Goal: Task Accomplishment & Management: Complete application form

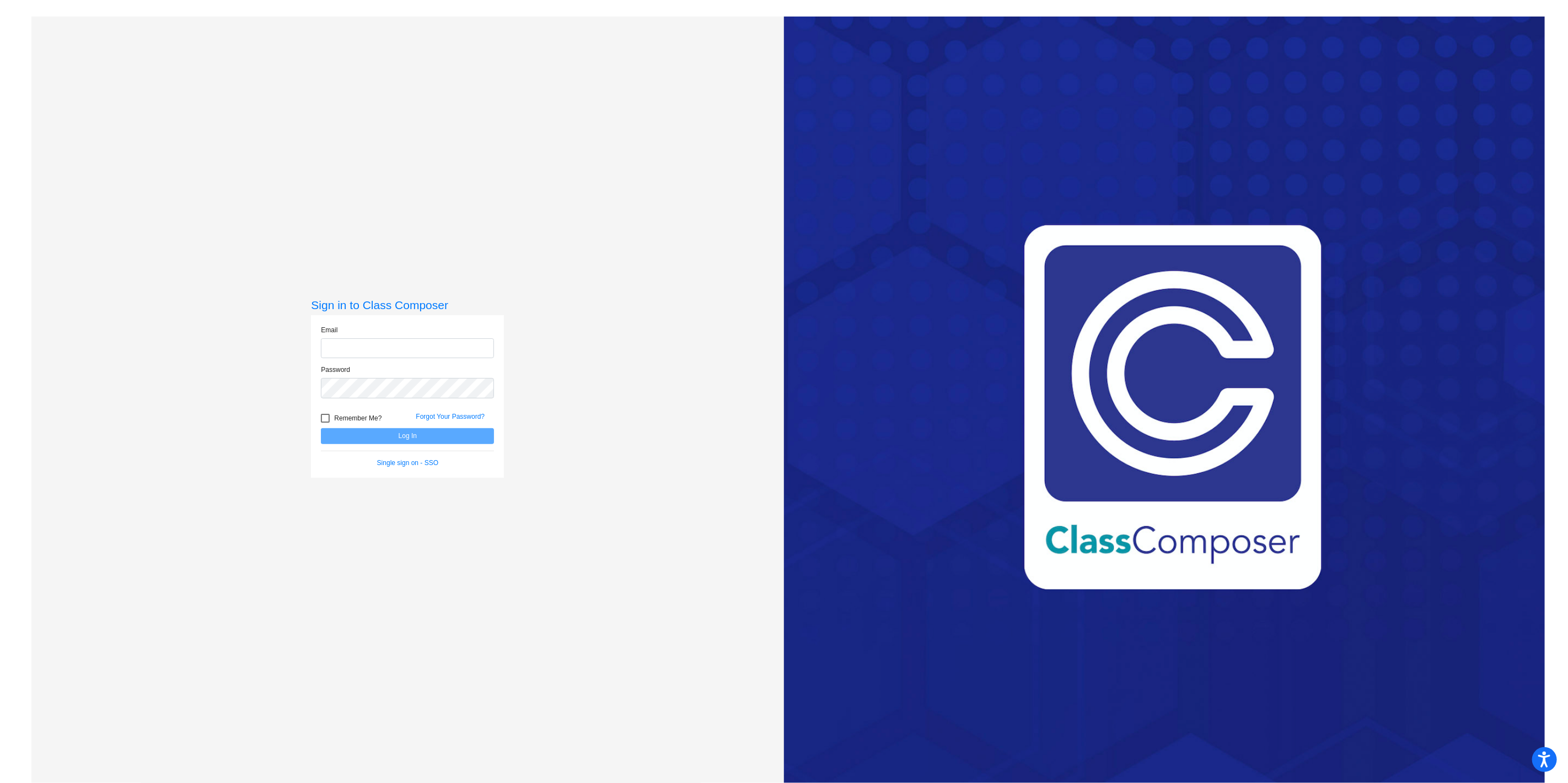
type input "[EMAIL_ADDRESS][PERSON_NAME][DOMAIN_NAME]"
click at [378, 439] on button "Log In" at bounding box center [407, 437] width 173 height 16
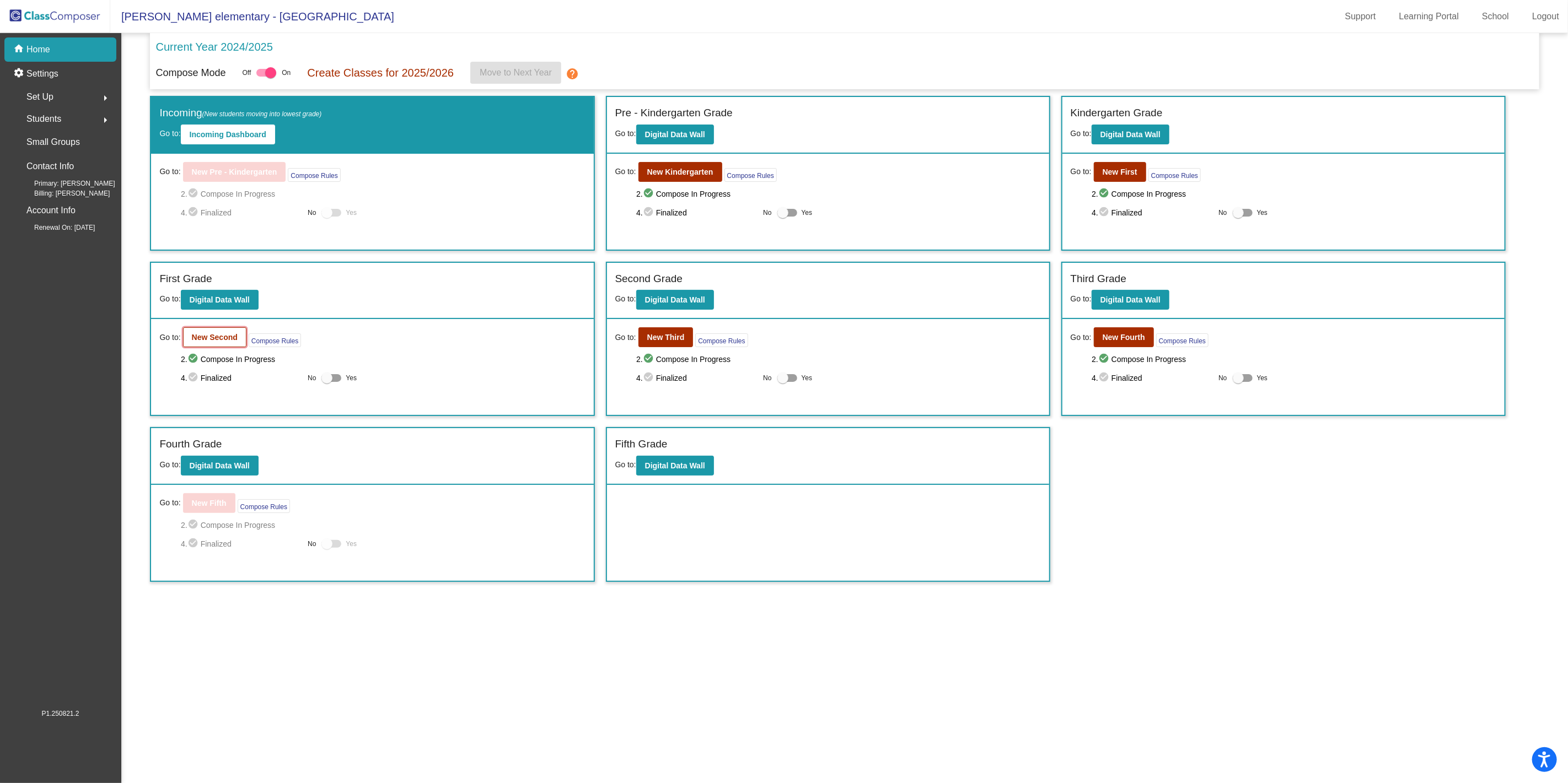
click at [213, 336] on b "New Second" at bounding box center [215, 337] width 46 height 9
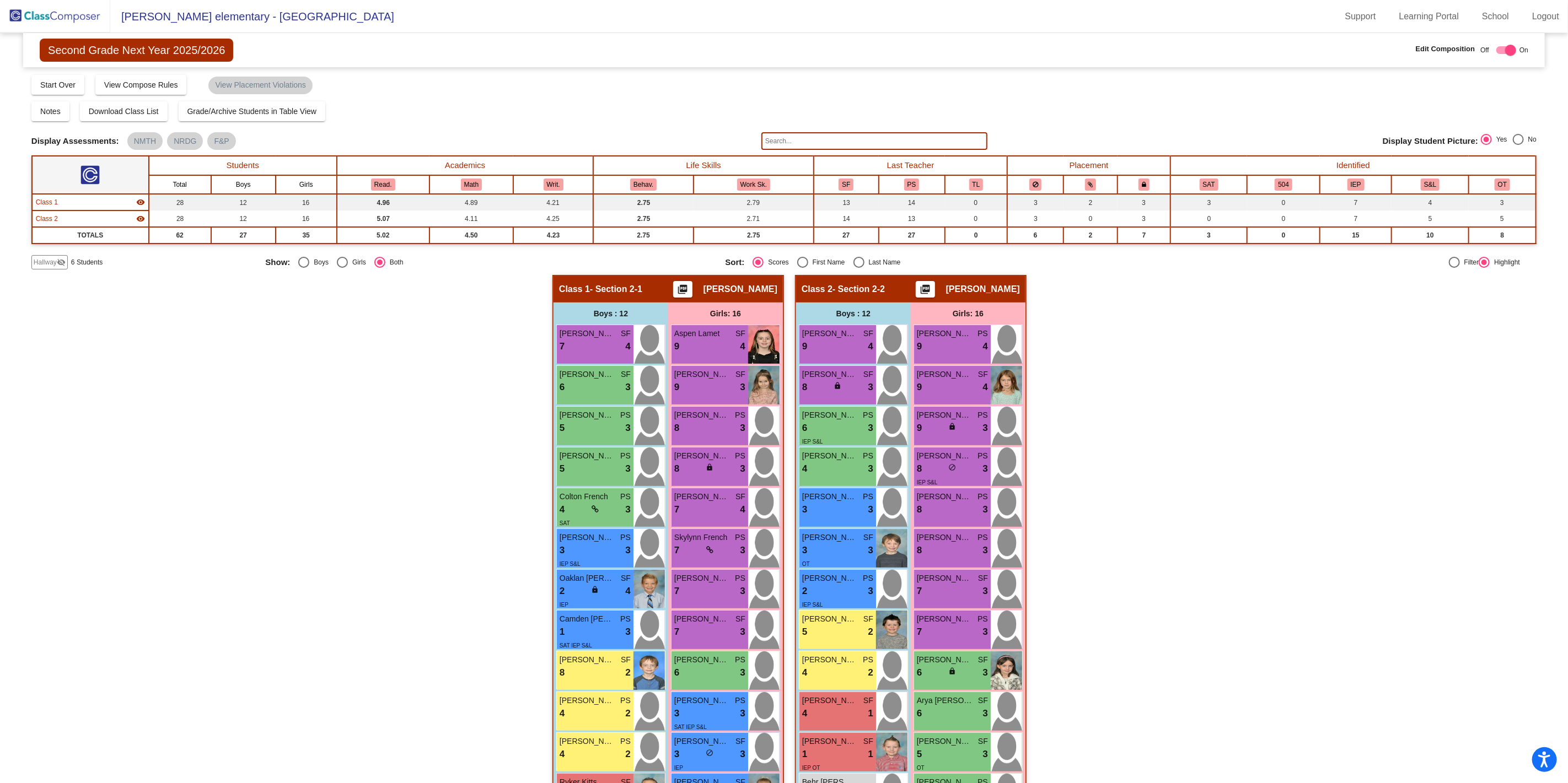
click at [39, 260] on span "Hallway" at bounding box center [45, 262] width 23 height 10
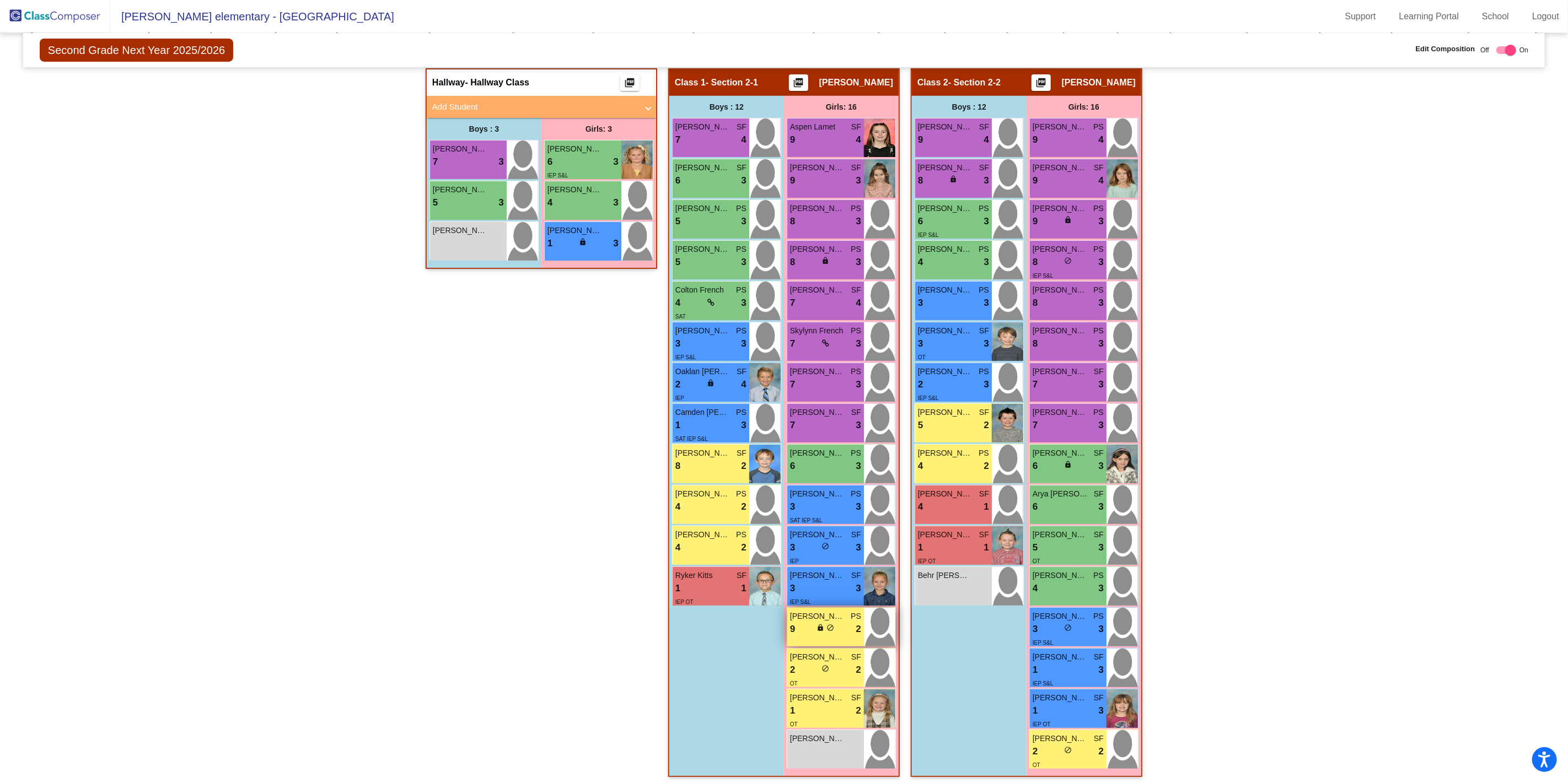
scroll to position [210, 0]
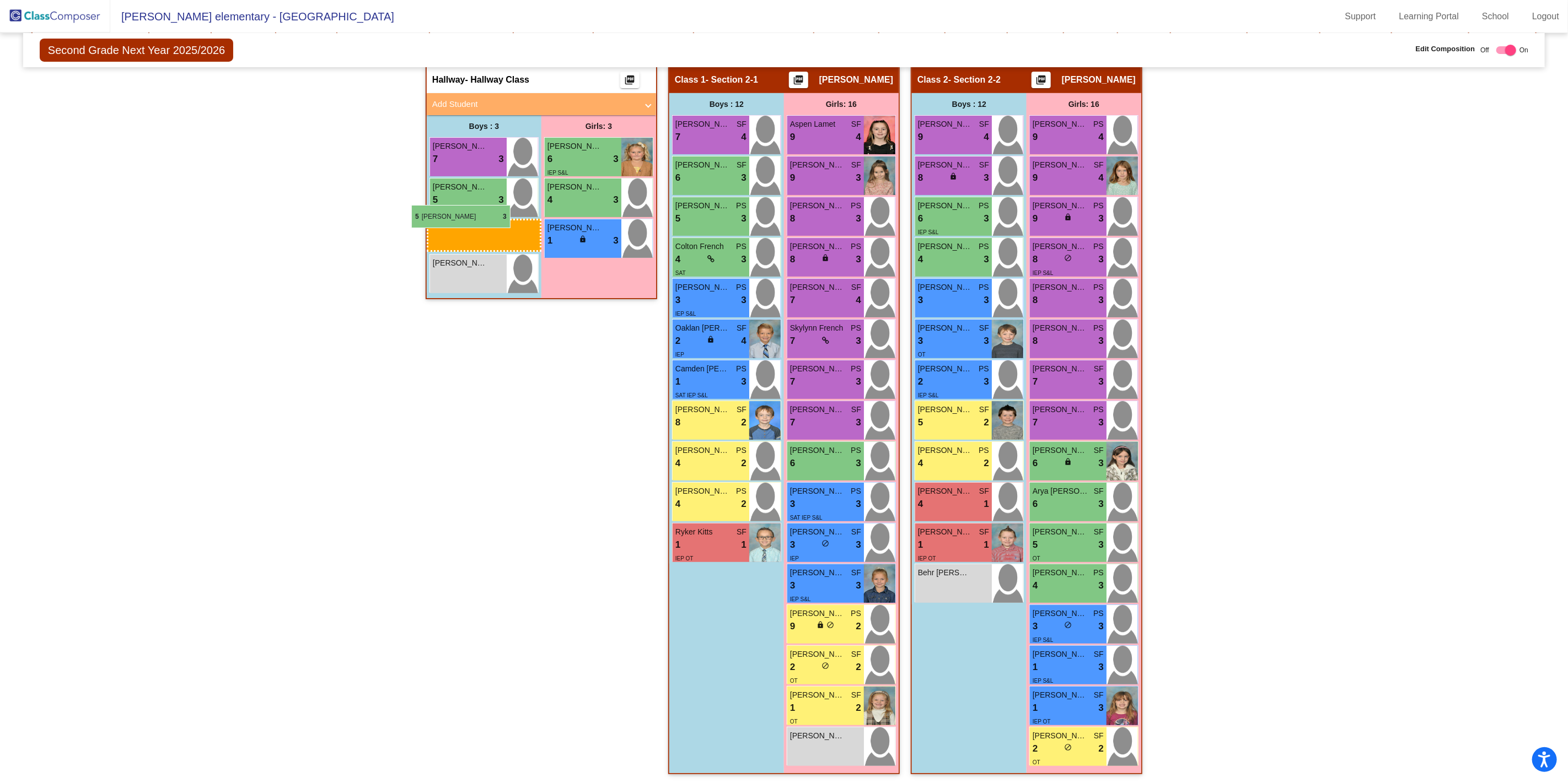
drag, startPoint x: 703, startPoint y: 252, endPoint x: 410, endPoint y: 207, distance: 296.4
drag, startPoint x: 708, startPoint y: 250, endPoint x: 445, endPoint y: 182, distance: 271.6
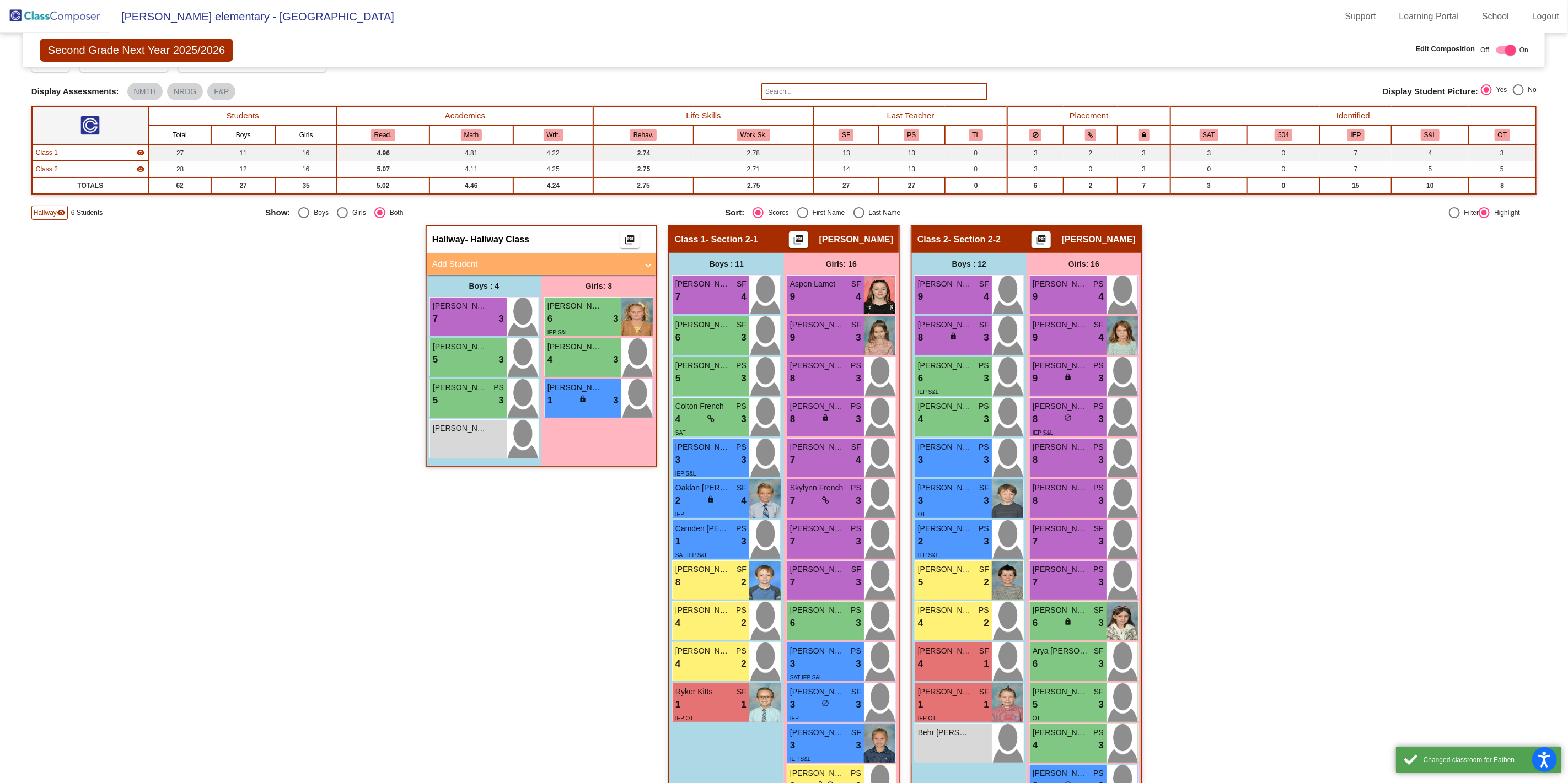
scroll to position [26, 0]
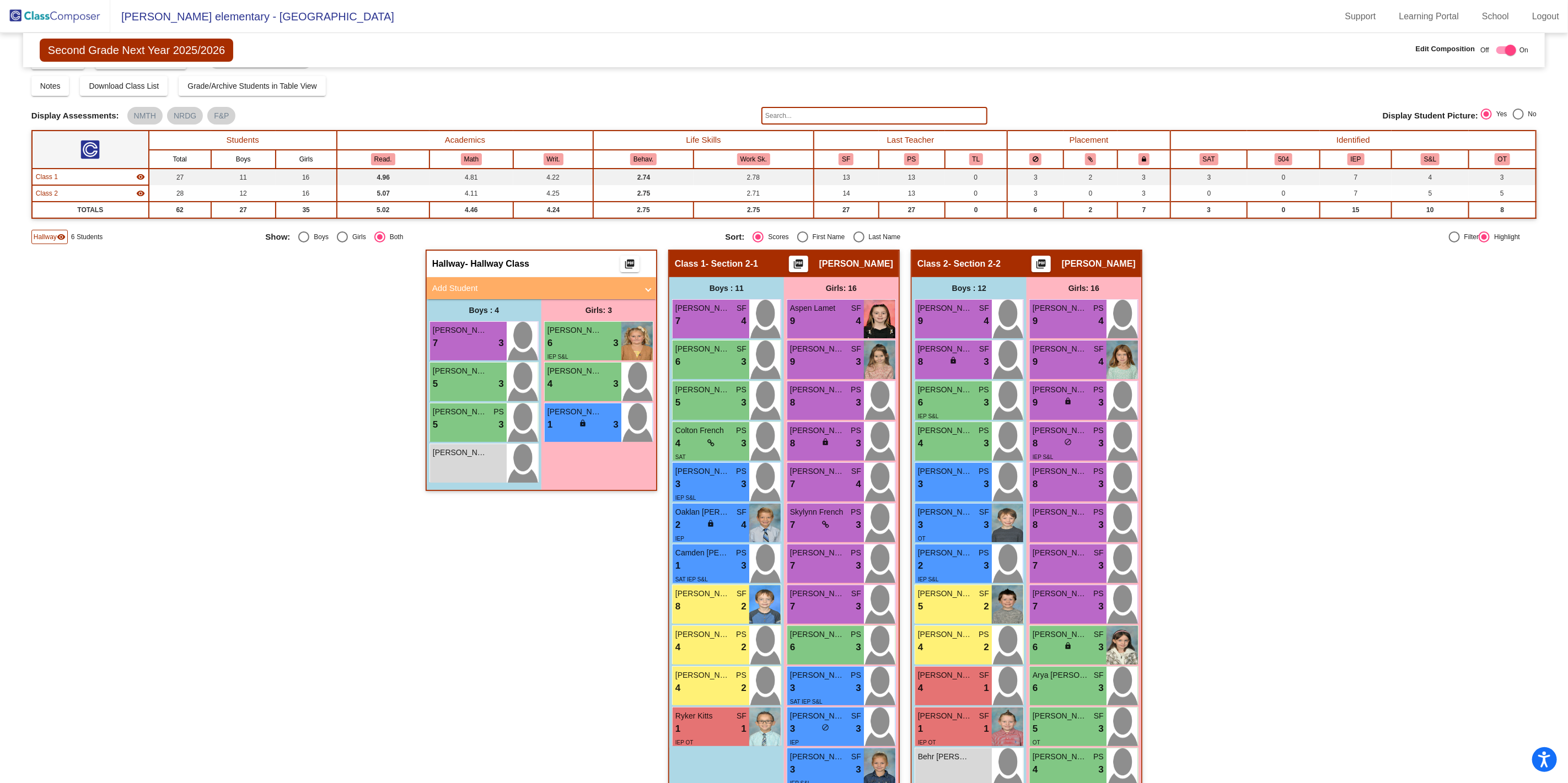
click at [476, 288] on mat-panel-title "Add Student" at bounding box center [535, 289] width 205 height 13
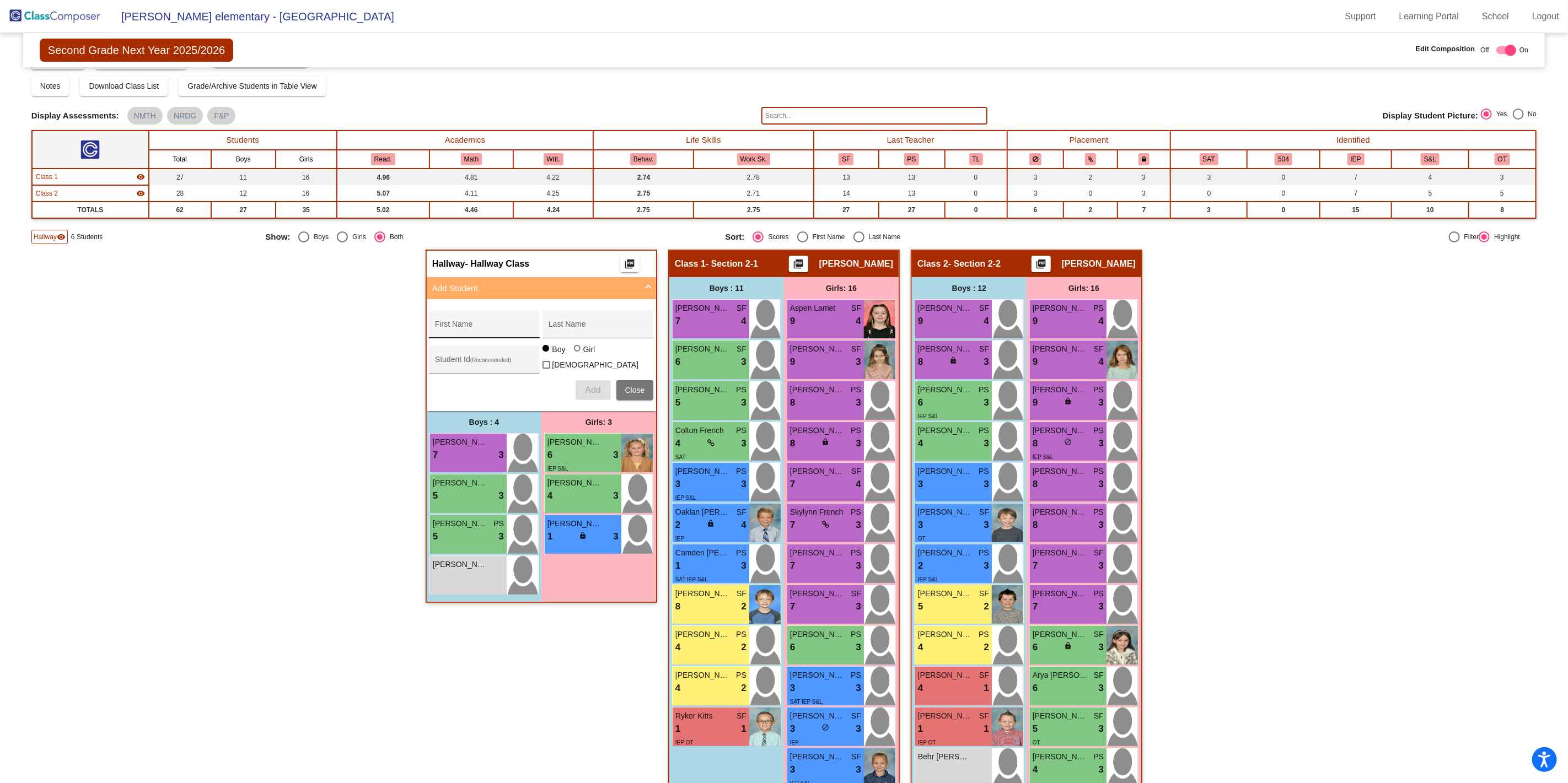
click at [466, 321] on div "First Name" at bounding box center [484, 328] width 99 height 23
click at [566, 324] on input "Last Name" at bounding box center [597, 328] width 99 height 9
type input "o"
type input "[PERSON_NAME]"
click at [489, 326] on input "First Name" at bounding box center [484, 328] width 99 height 9
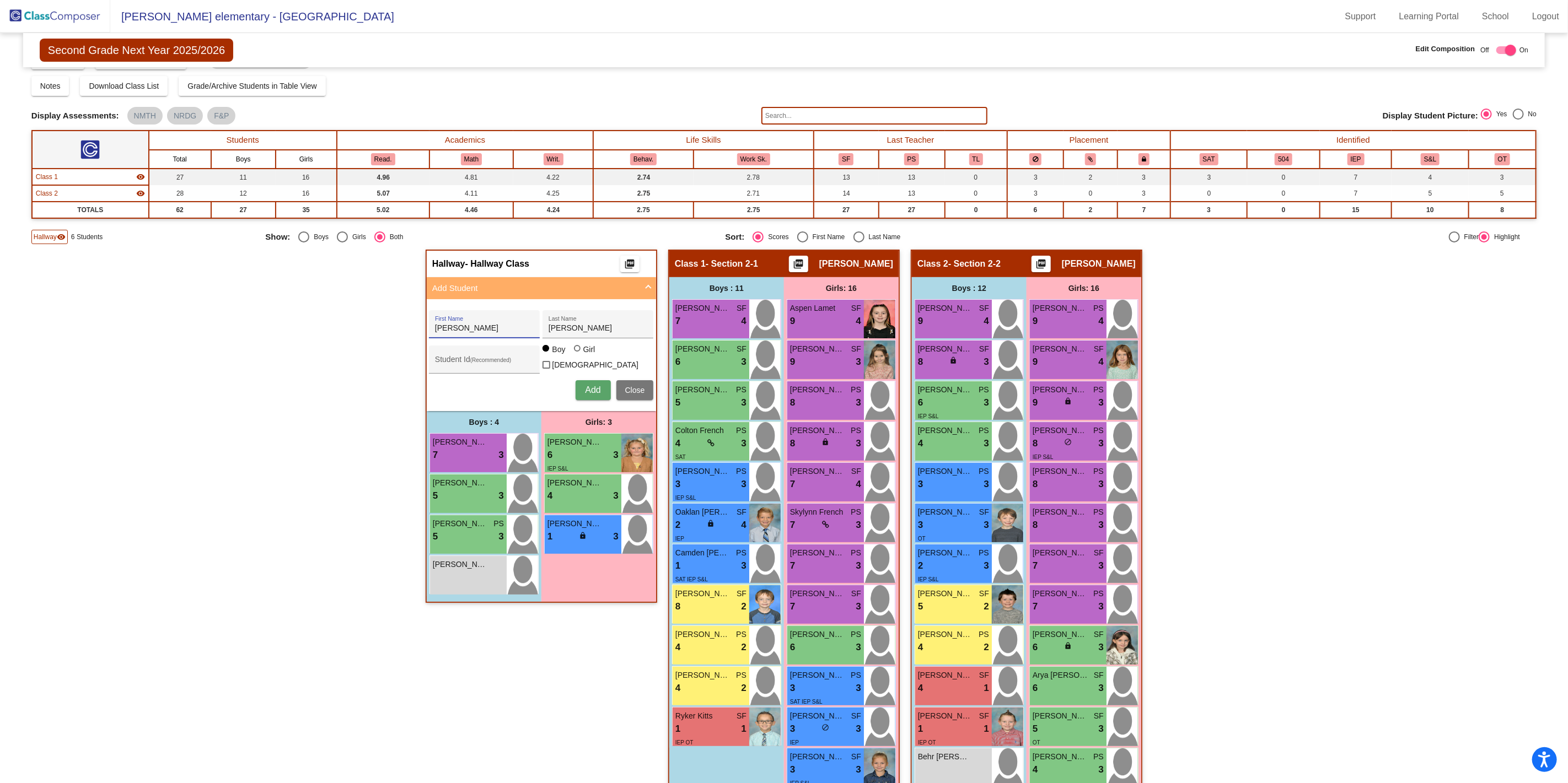
type input "[PERSON_NAME]"
click at [593, 387] on span "Add" at bounding box center [592, 390] width 15 height 10
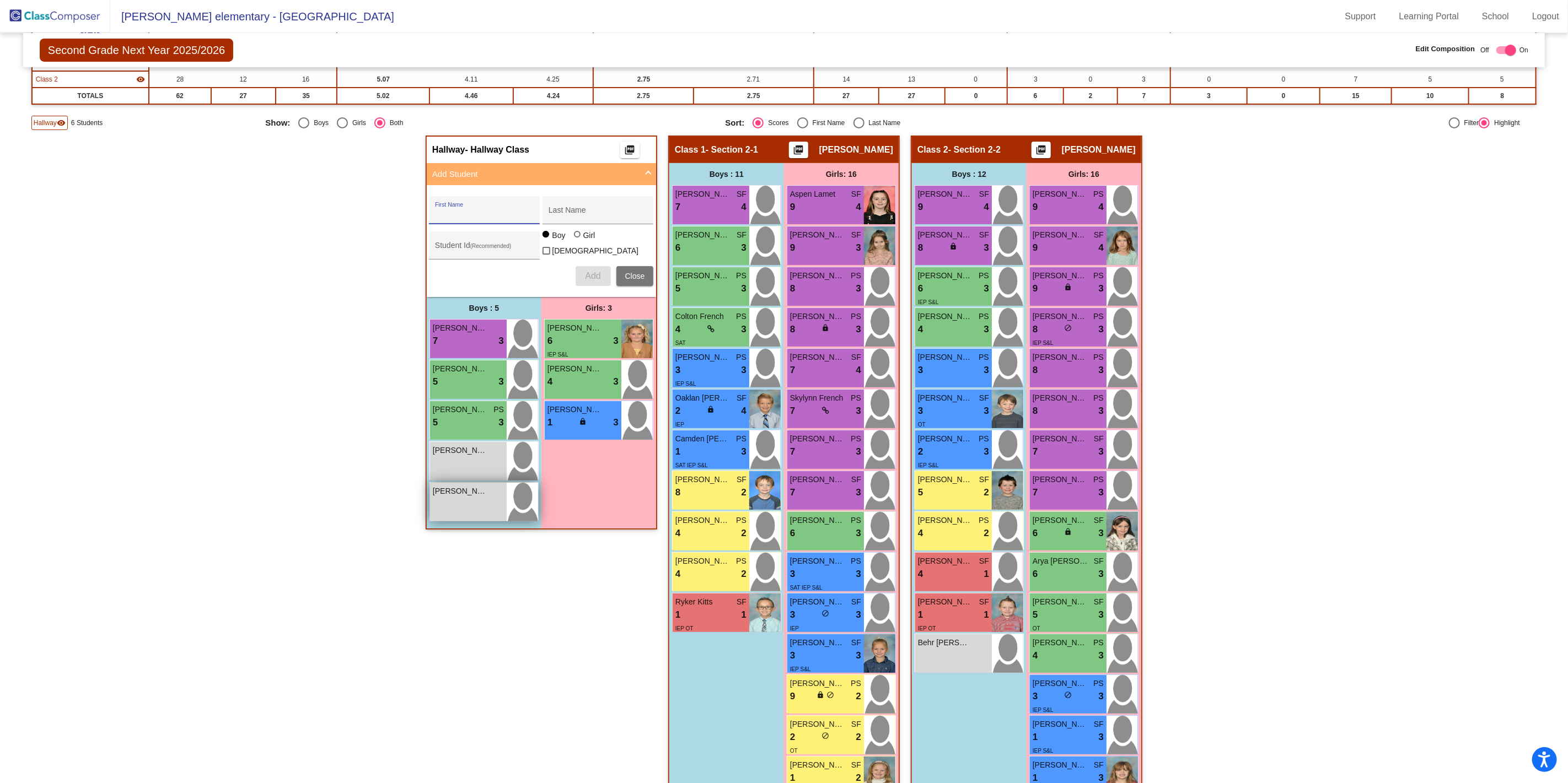
scroll to position [210, 0]
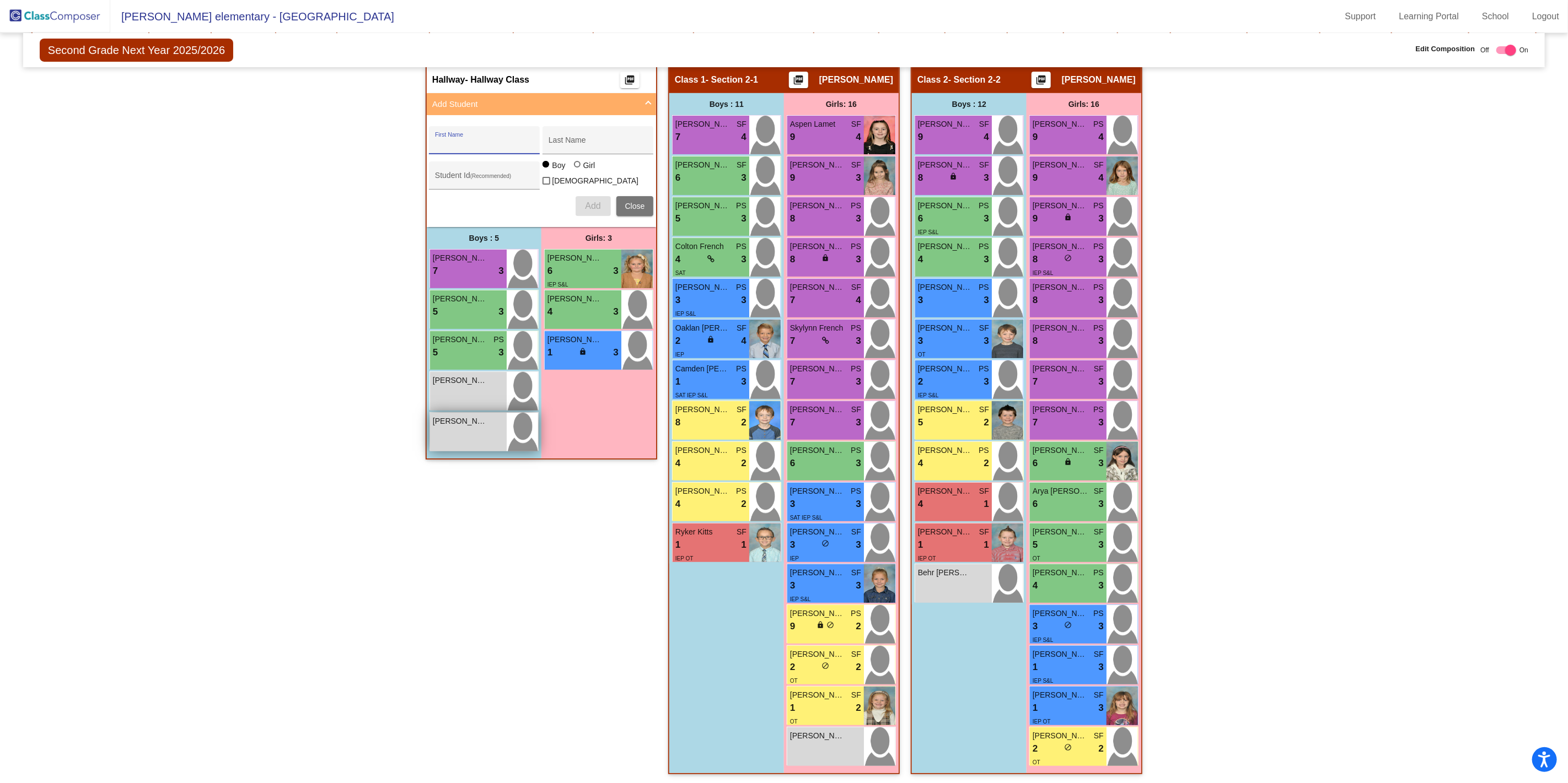
click at [463, 433] on div "[PERSON_NAME] lock do_not_disturb_alt" at bounding box center [468, 432] width 76 height 39
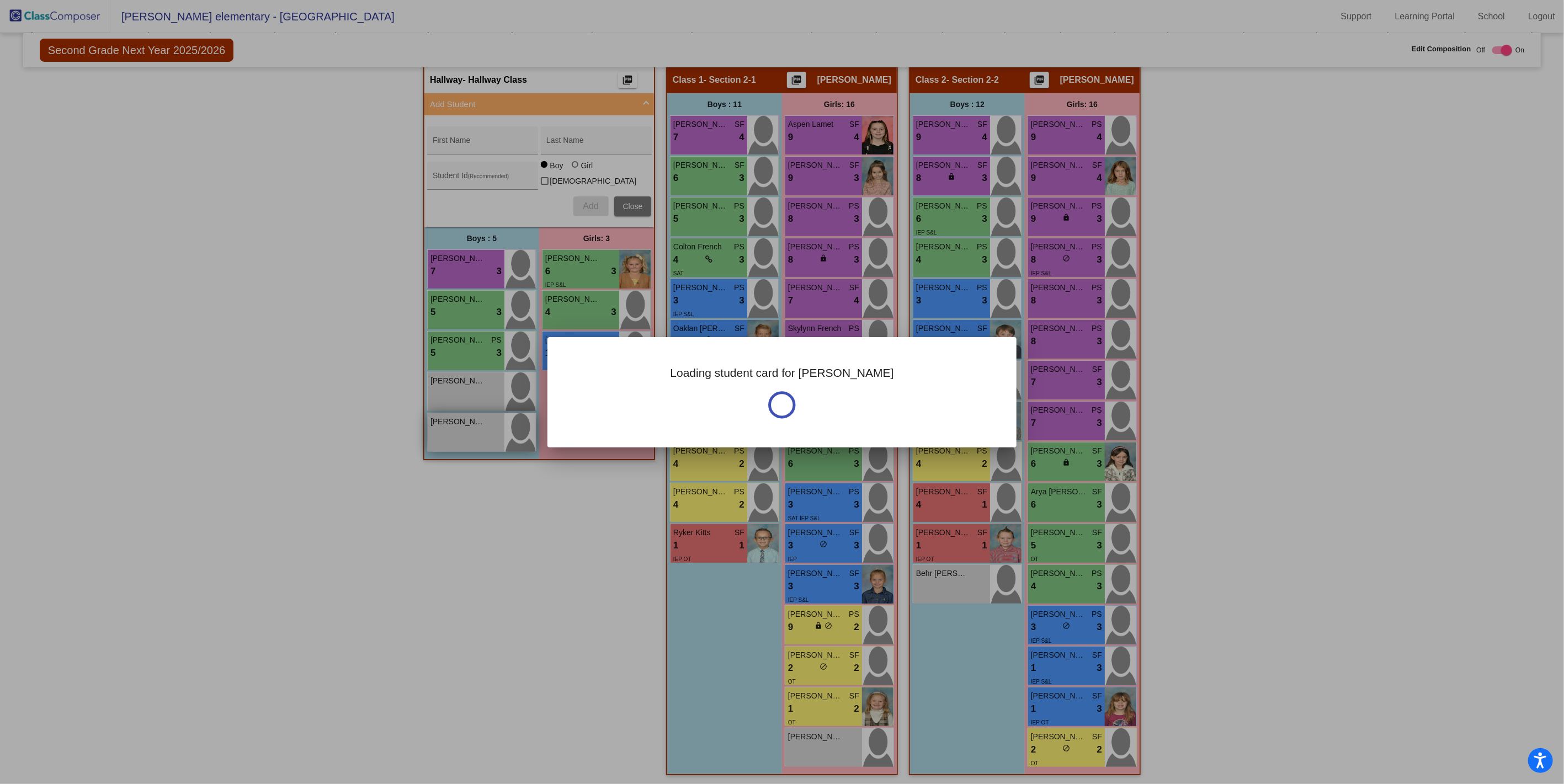
click at [464, 434] on div at bounding box center [782, 392] width 1564 height 784
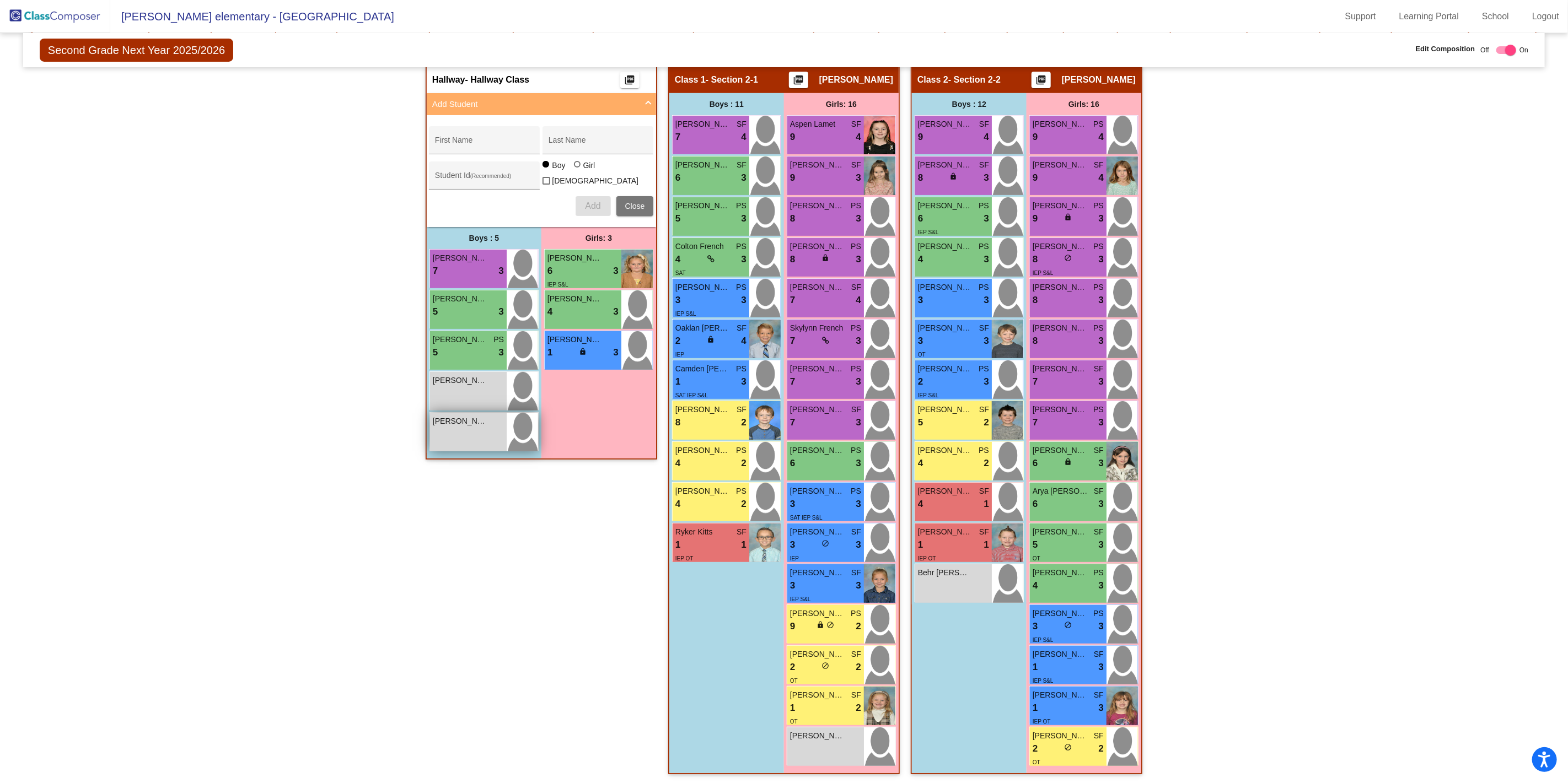
click at [464, 431] on div "[PERSON_NAME] lock do_not_disturb_alt" at bounding box center [468, 432] width 76 height 39
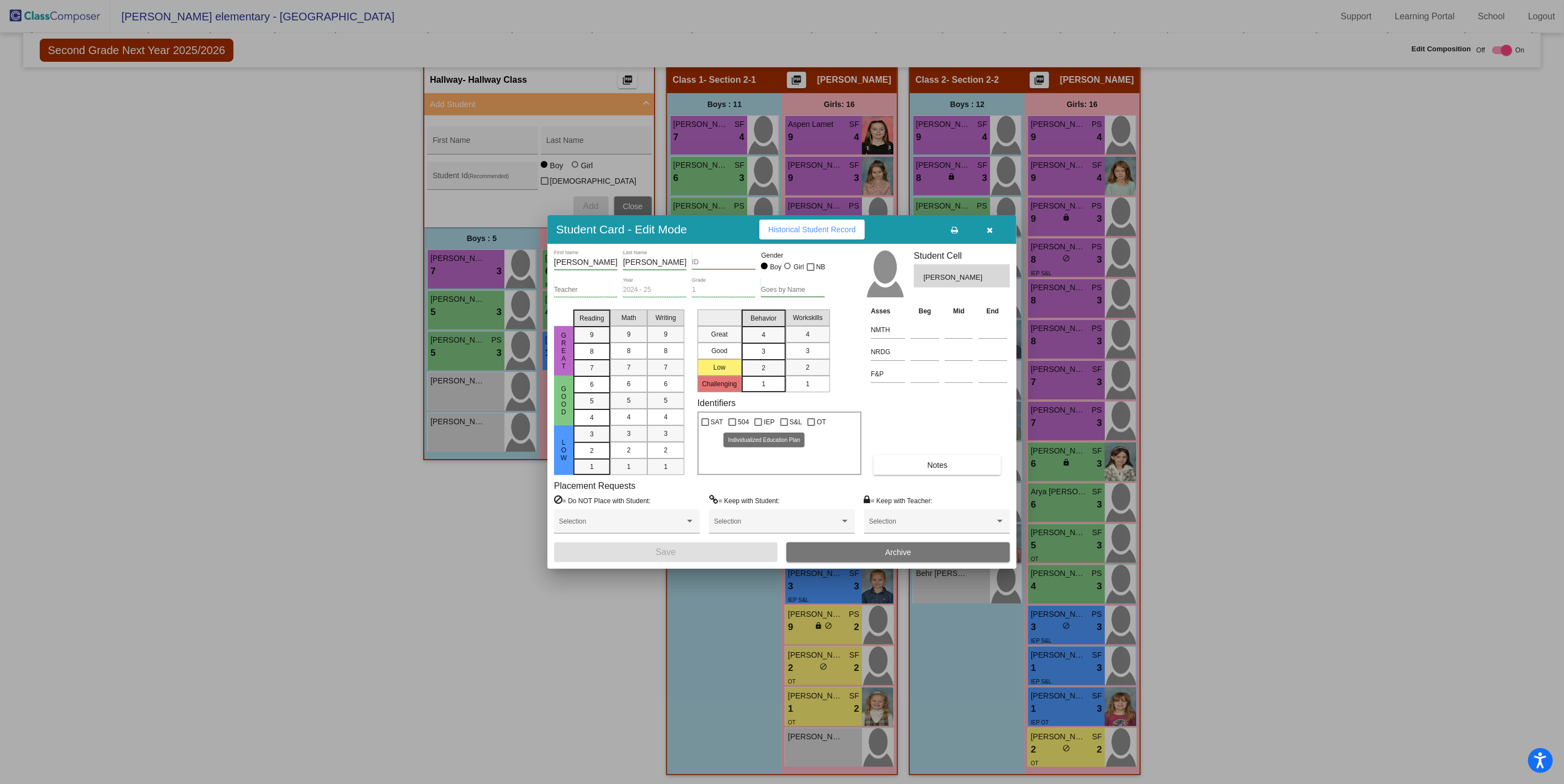
click at [756, 423] on div at bounding box center [758, 423] width 8 height 8
click at [757, 426] on input "IEP" at bounding box center [757, 426] width 1 height 1
checkbox input "true"
click at [759, 371] on div "2" at bounding box center [763, 368] width 22 height 17
click at [799, 371] on div "2" at bounding box center [807, 367] width 22 height 17
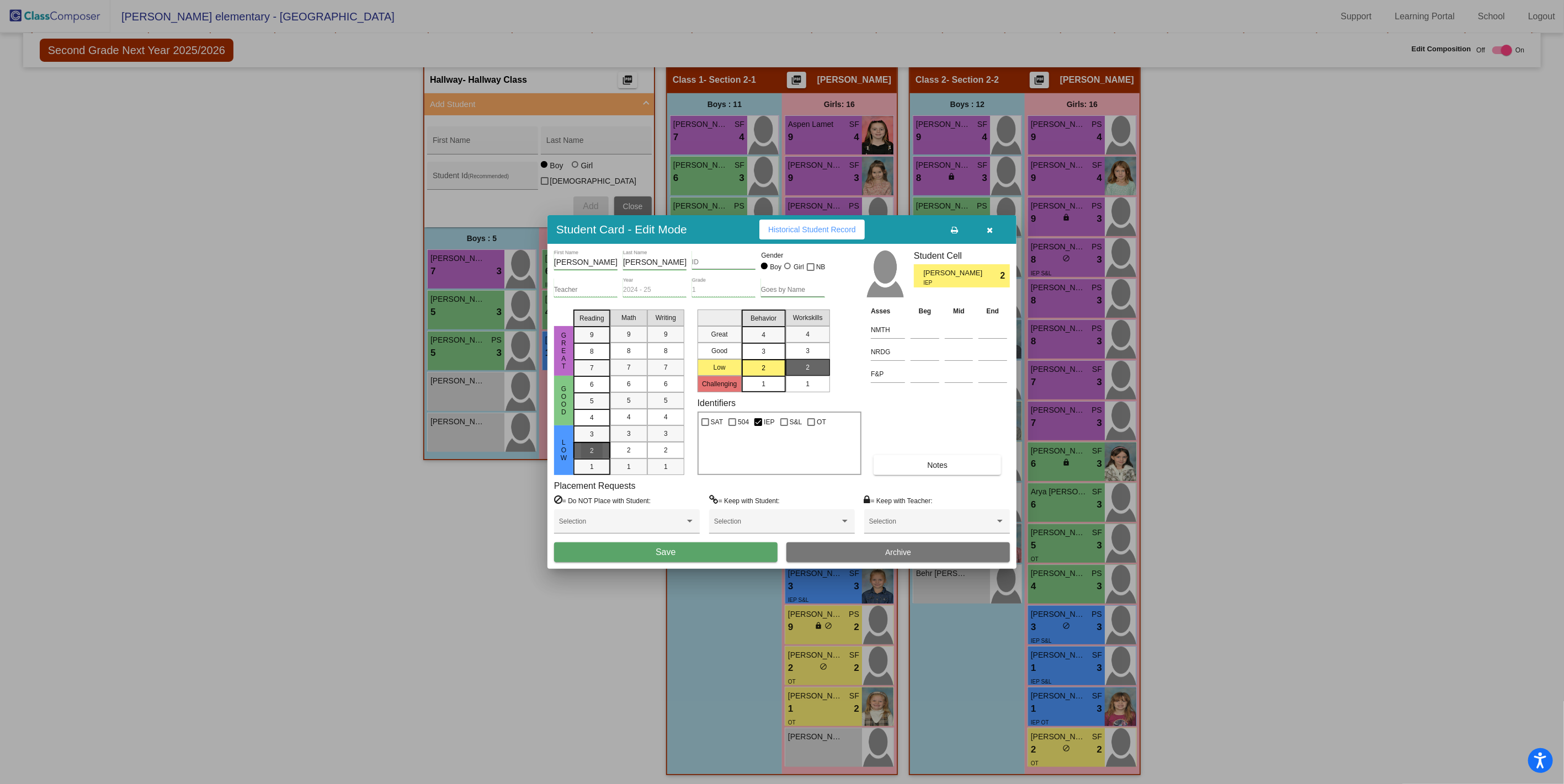
click at [589, 443] on div "2" at bounding box center [592, 434] width 22 height 17
click at [628, 451] on span "2" at bounding box center [629, 450] width 4 height 10
click at [666, 452] on span "2" at bounding box center [666, 450] width 4 height 10
click at [682, 554] on button "Save" at bounding box center [666, 552] width 224 height 20
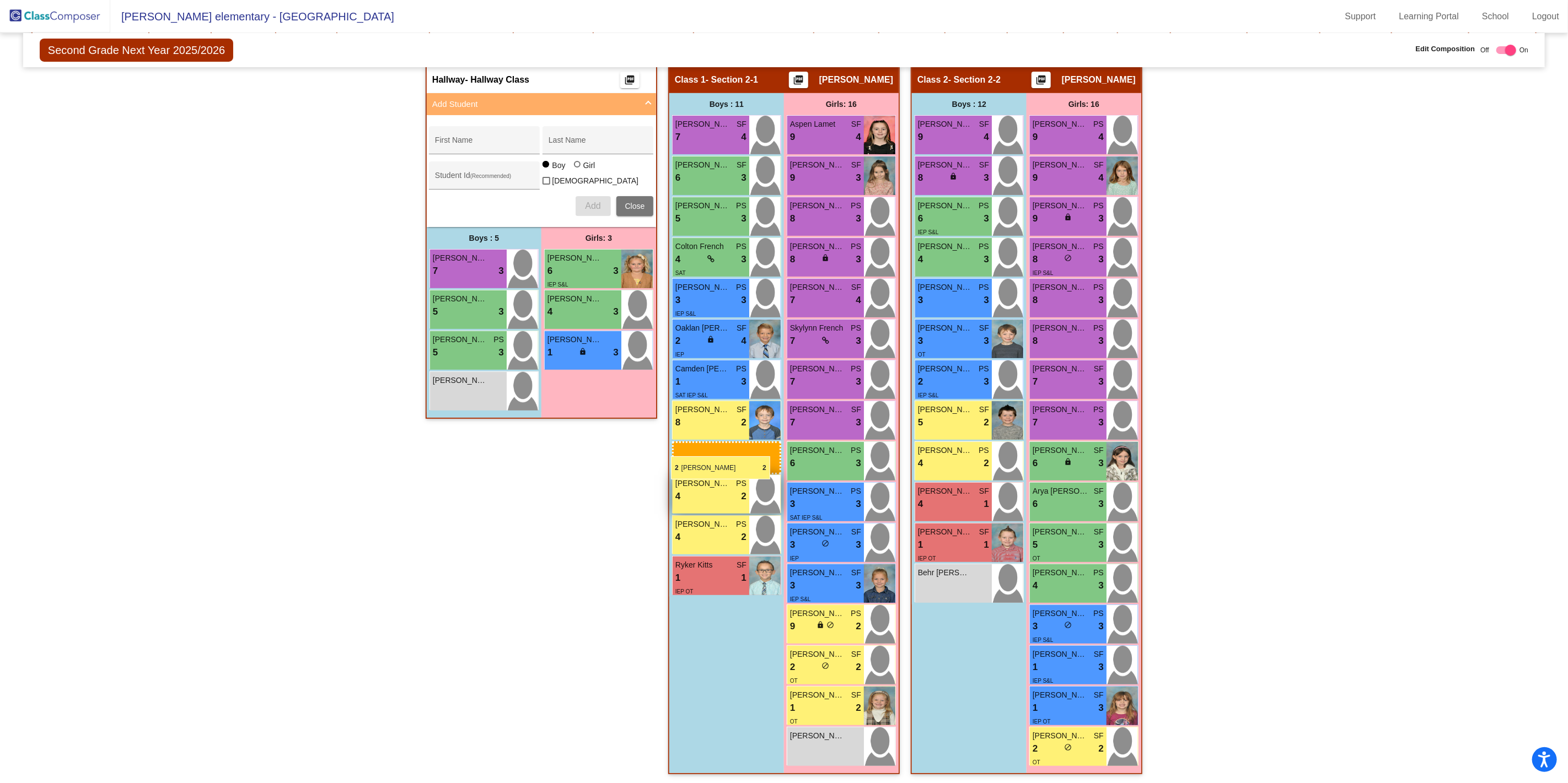
drag, startPoint x: 459, startPoint y: 387, endPoint x: 671, endPoint y: 455, distance: 222.6
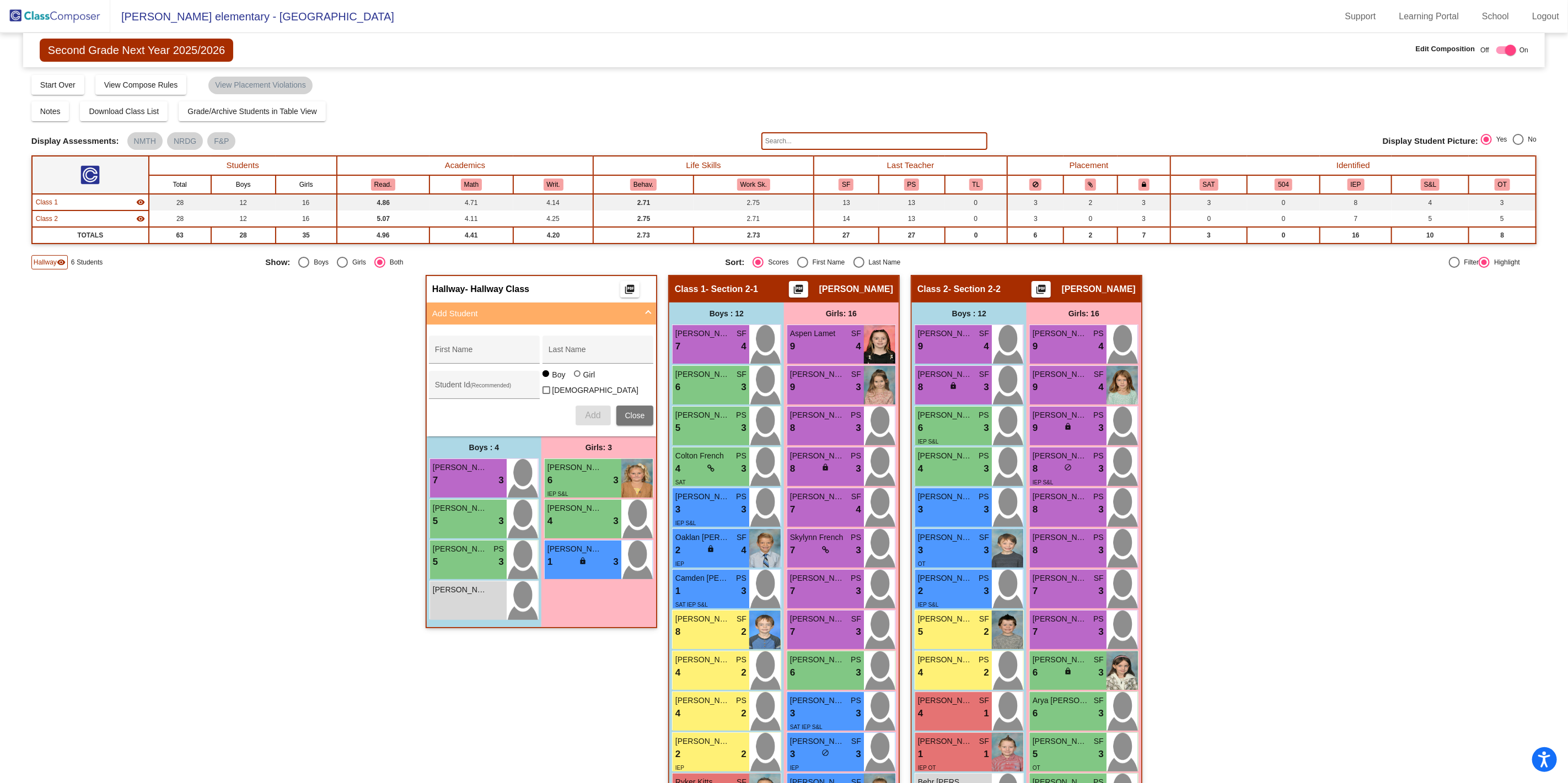
click at [63, 18] on img at bounding box center [55, 16] width 110 height 32
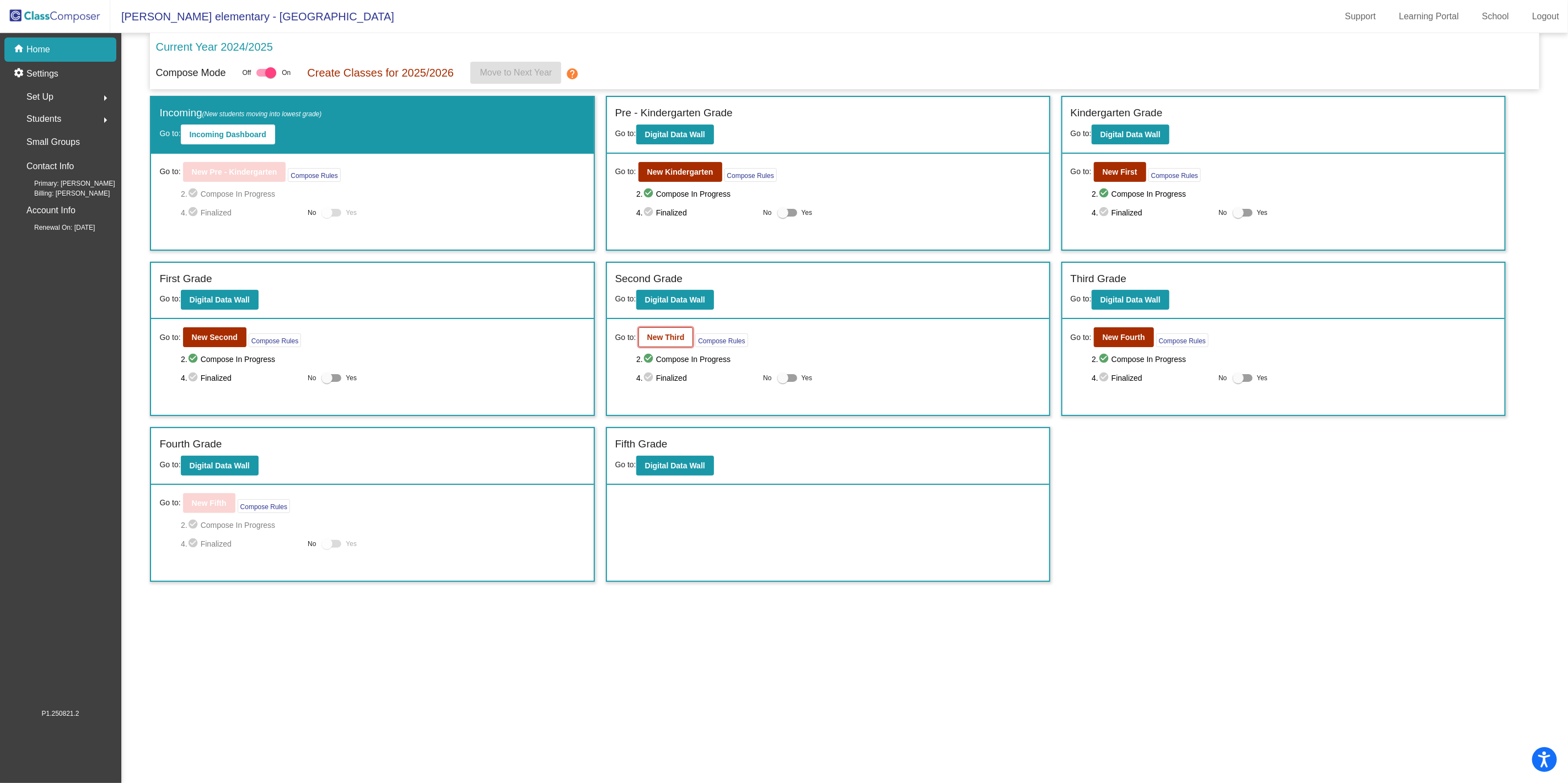
click at [663, 330] on button "New Third" at bounding box center [666, 337] width 55 height 20
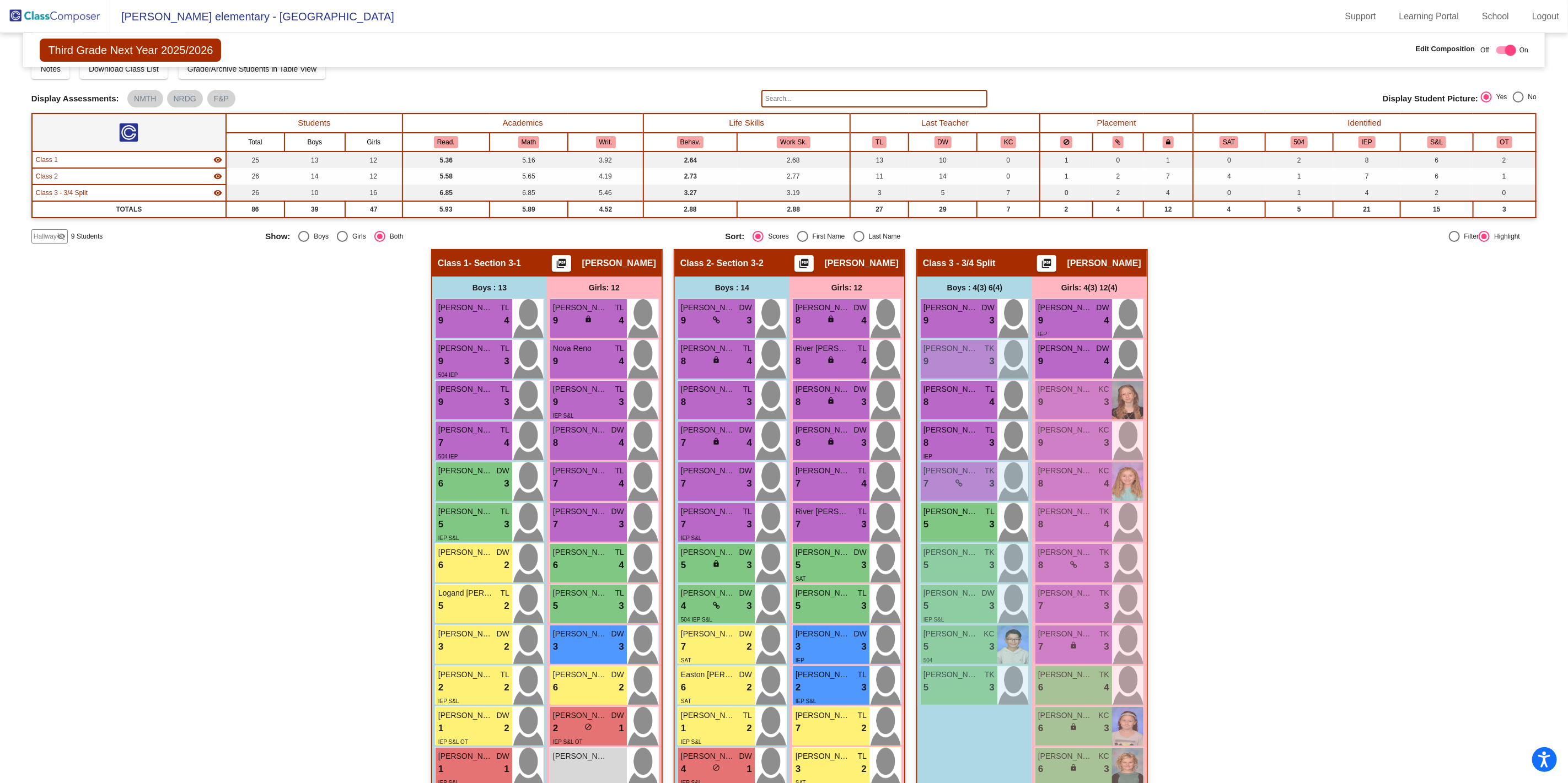
scroll to position [42, 0]
click at [44, 239] on span "Hallway" at bounding box center [45, 237] width 23 height 10
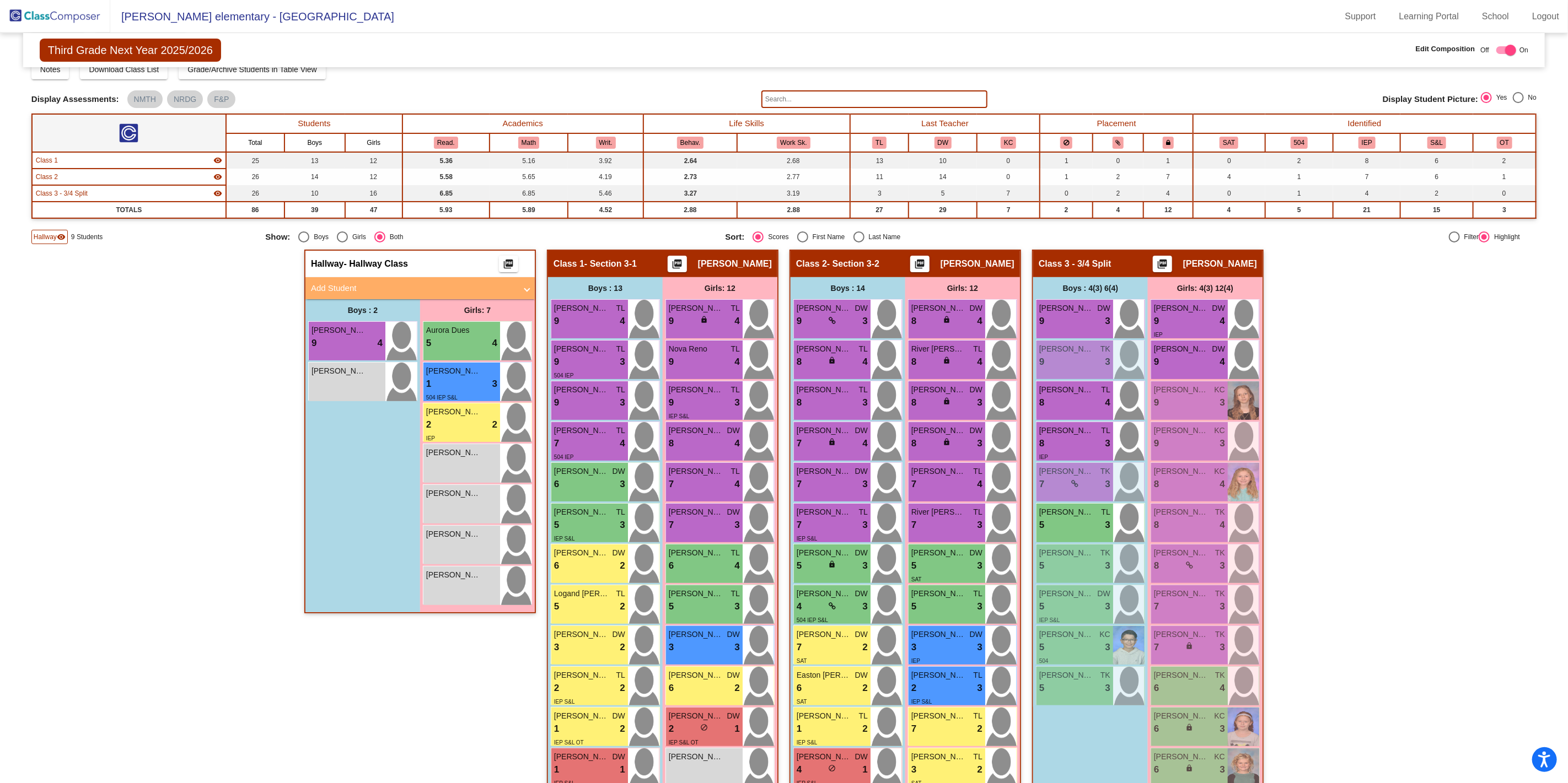
click at [355, 288] on mat-panel-title "Add Student" at bounding box center [413, 289] width 205 height 13
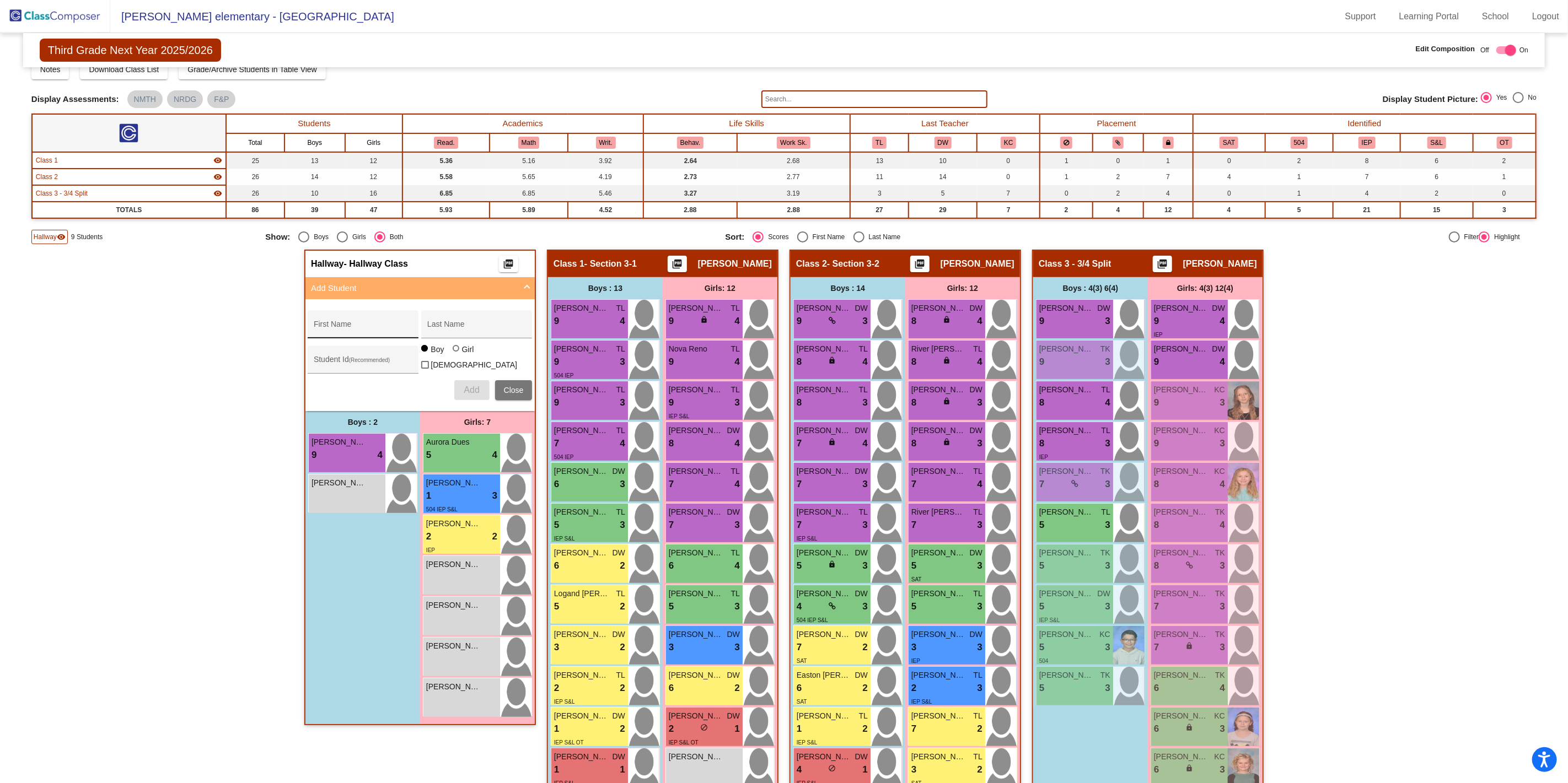
click at [332, 322] on div "First Name" at bounding box center [363, 328] width 99 height 23
type input "Lilah"
click at [461, 324] on input "Last Name" at bounding box center [476, 328] width 99 height 9
type input "[PERSON_NAME]"
click at [453, 351] on div at bounding box center [456, 348] width 6 height 6
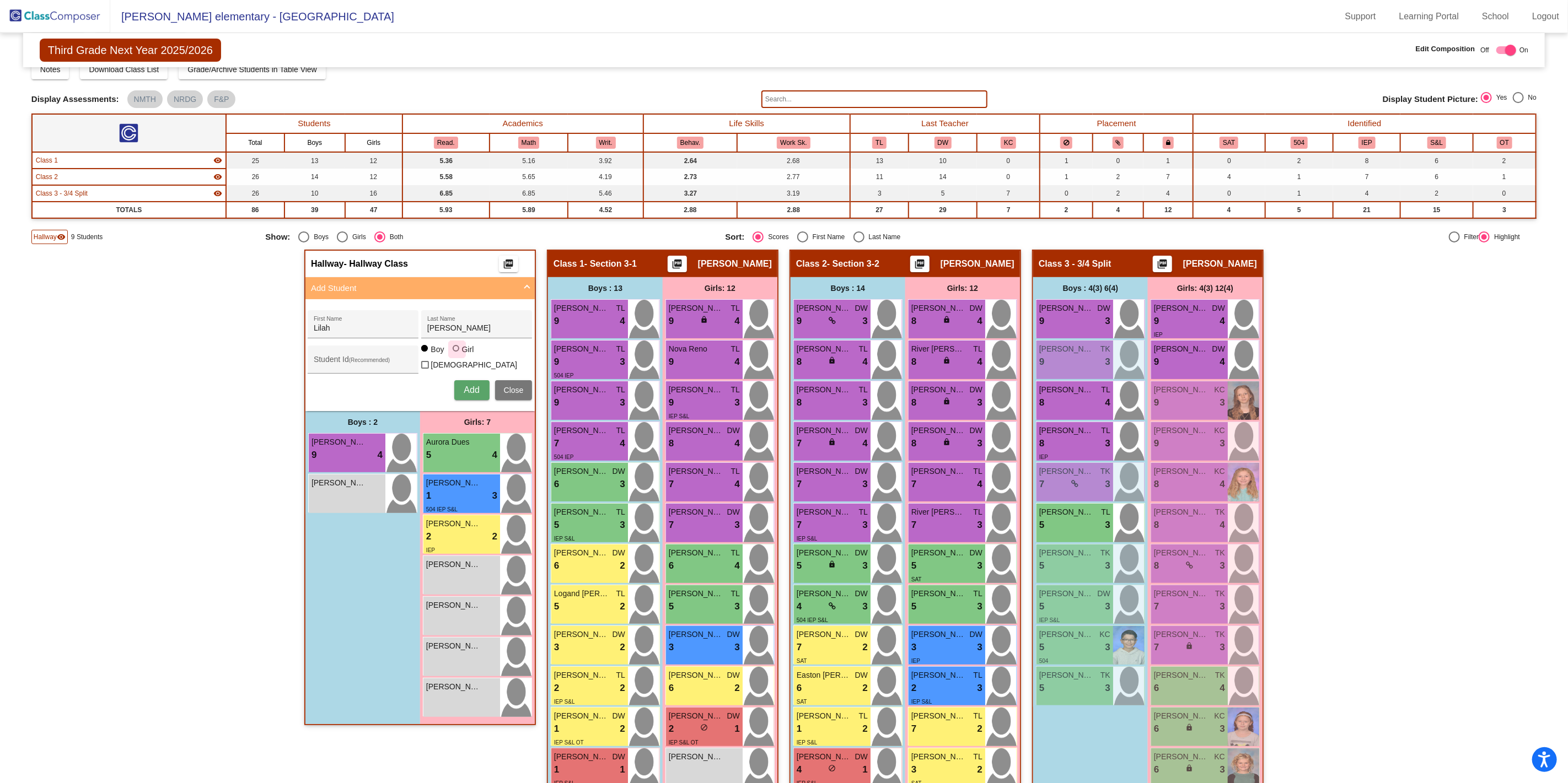
click at [457, 354] on input "Girl" at bounding box center [457, 354] width 1 height 1
radio input "true"
click at [469, 385] on span "Add" at bounding box center [471, 390] width 15 height 10
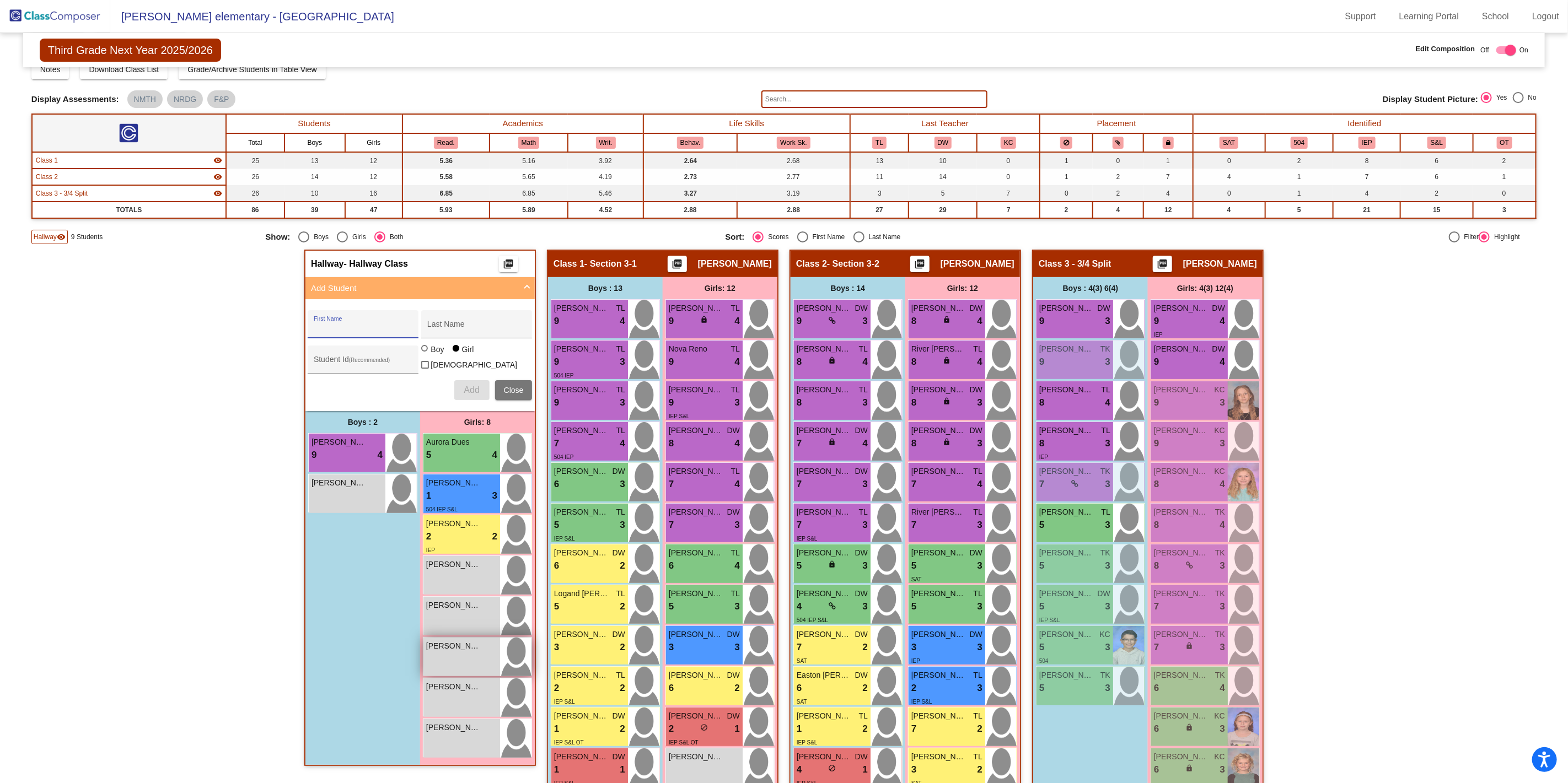
click at [455, 654] on div "[PERSON_NAME] lock do_not_disturb_alt" at bounding box center [462, 657] width 76 height 39
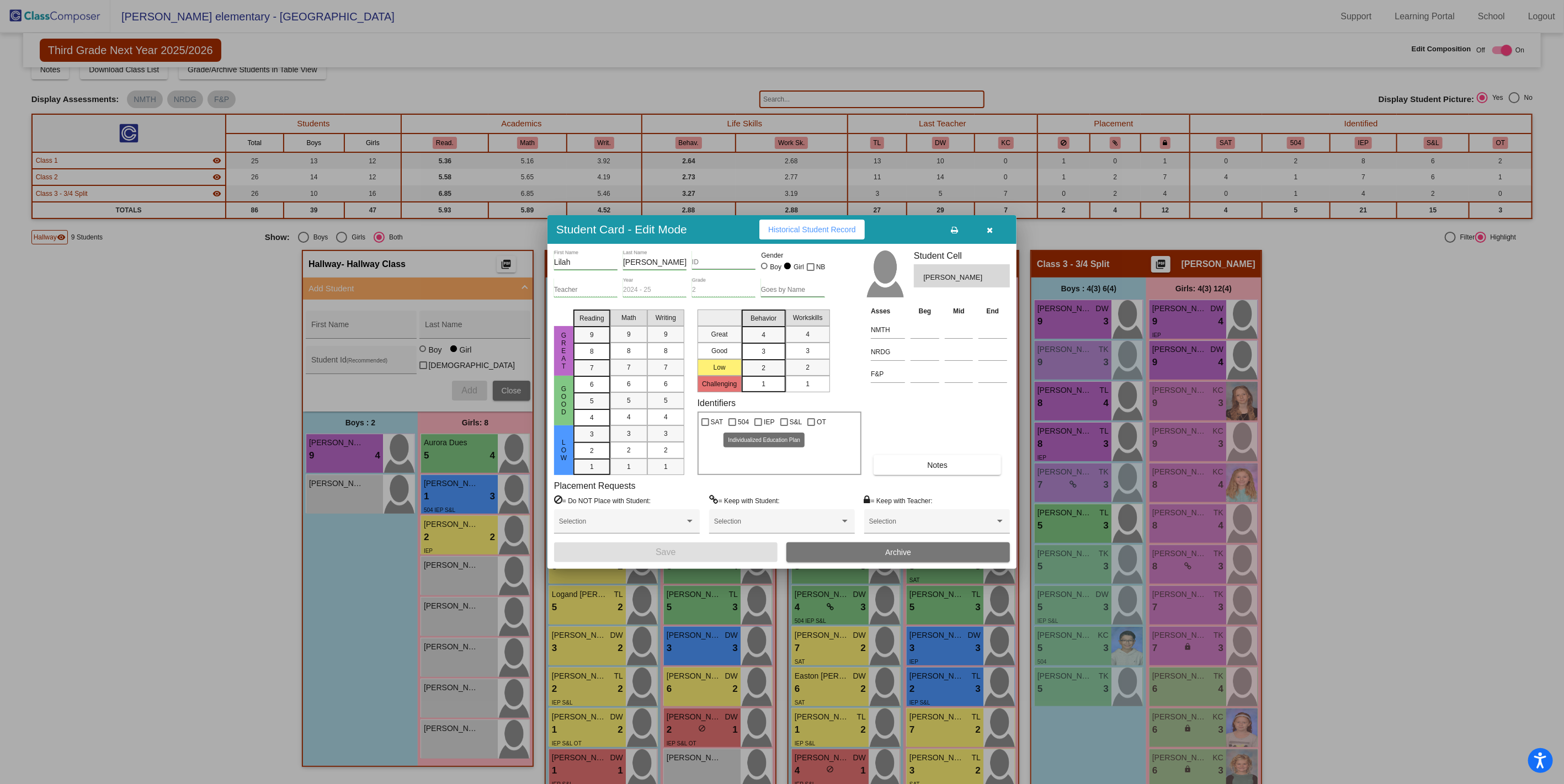
click at [757, 420] on div at bounding box center [758, 423] width 8 height 8
click at [757, 426] on input "IEP" at bounding box center [757, 426] width 1 height 1
checkbox input "true"
click at [757, 372] on div "2" at bounding box center [763, 368] width 22 height 17
click at [802, 371] on div "2" at bounding box center [807, 367] width 22 height 17
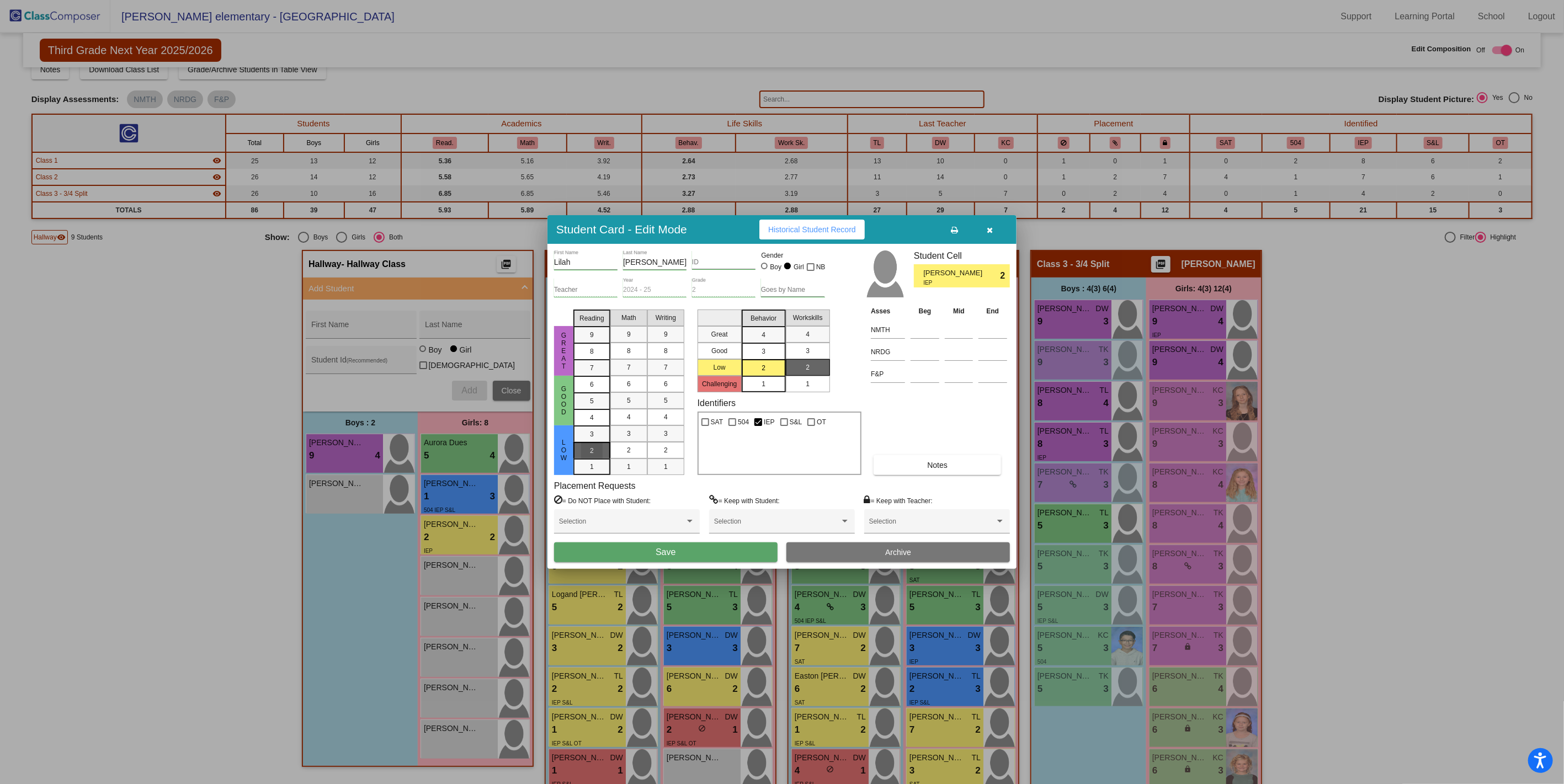
click at [594, 443] on div "2" at bounding box center [592, 434] width 22 height 17
click at [622, 453] on div "2" at bounding box center [629, 450] width 22 height 17
click at [664, 454] on span "2" at bounding box center [666, 450] width 4 height 10
click at [660, 559] on button "Save" at bounding box center [666, 552] width 224 height 20
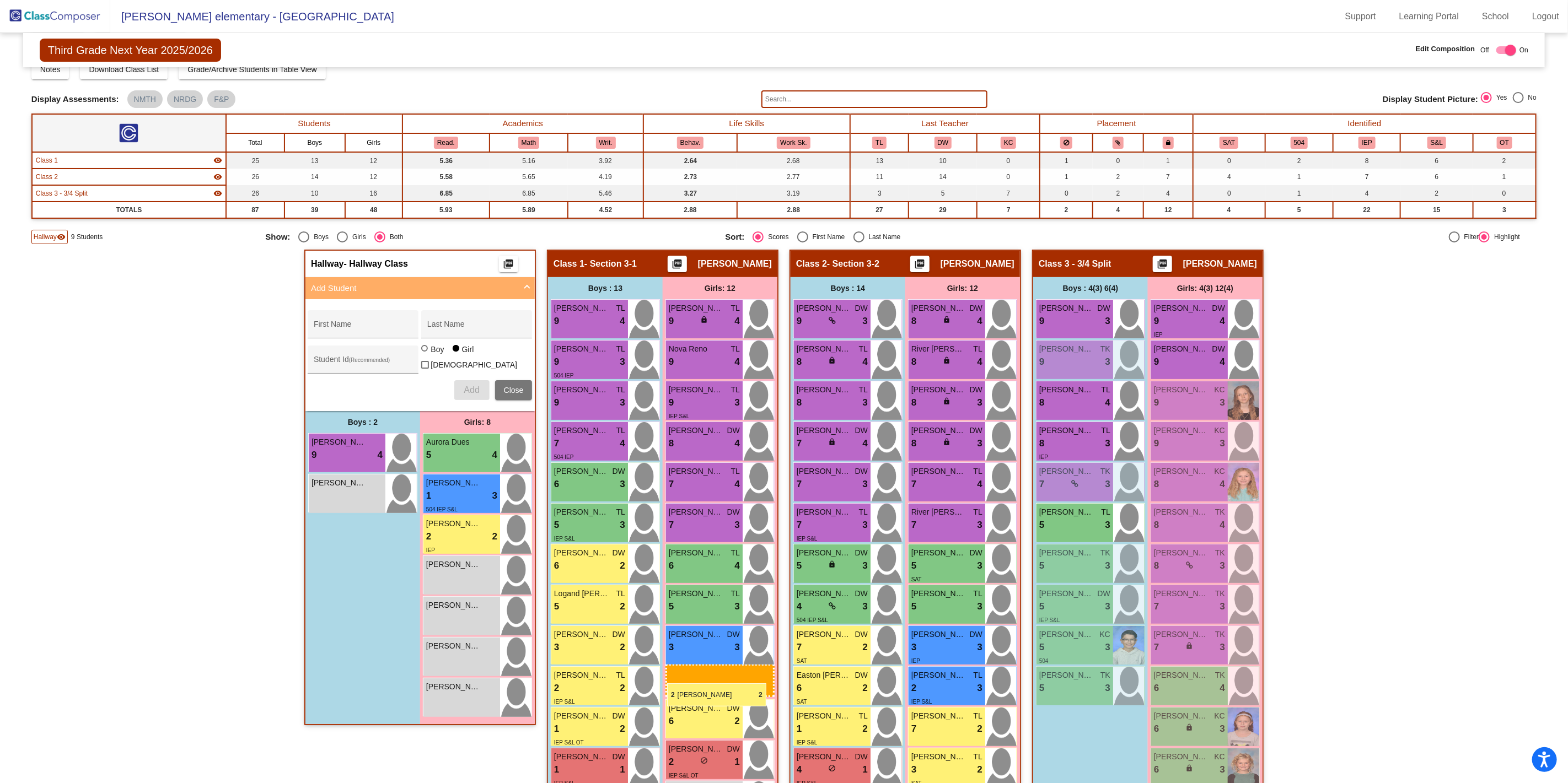
drag, startPoint x: 453, startPoint y: 574, endPoint x: 667, endPoint y: 683, distance: 240.2
click at [57, 18] on img at bounding box center [55, 16] width 110 height 32
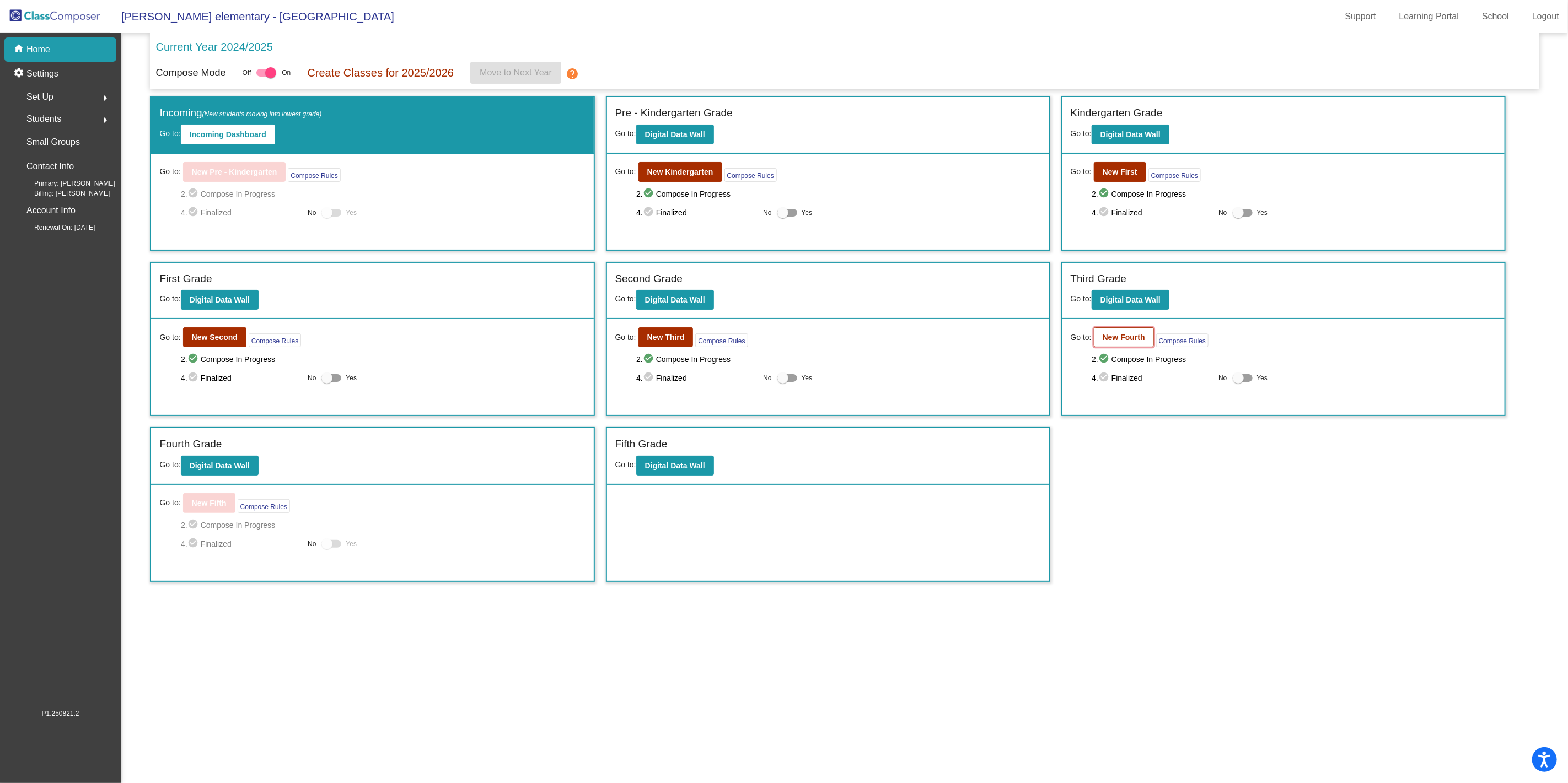
click at [1123, 338] on b "New Fourth" at bounding box center [1123, 337] width 43 height 9
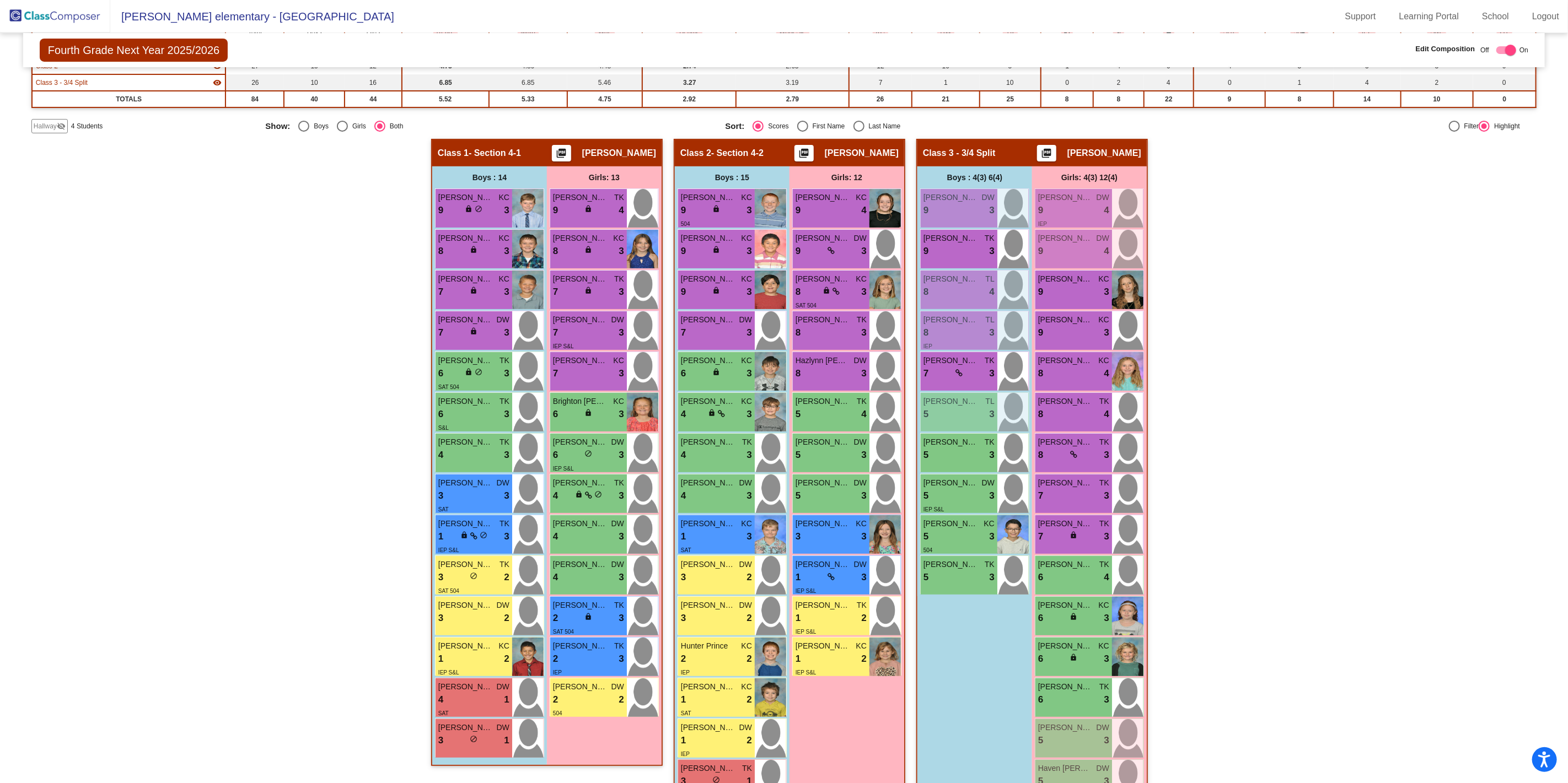
scroll to position [42, 0]
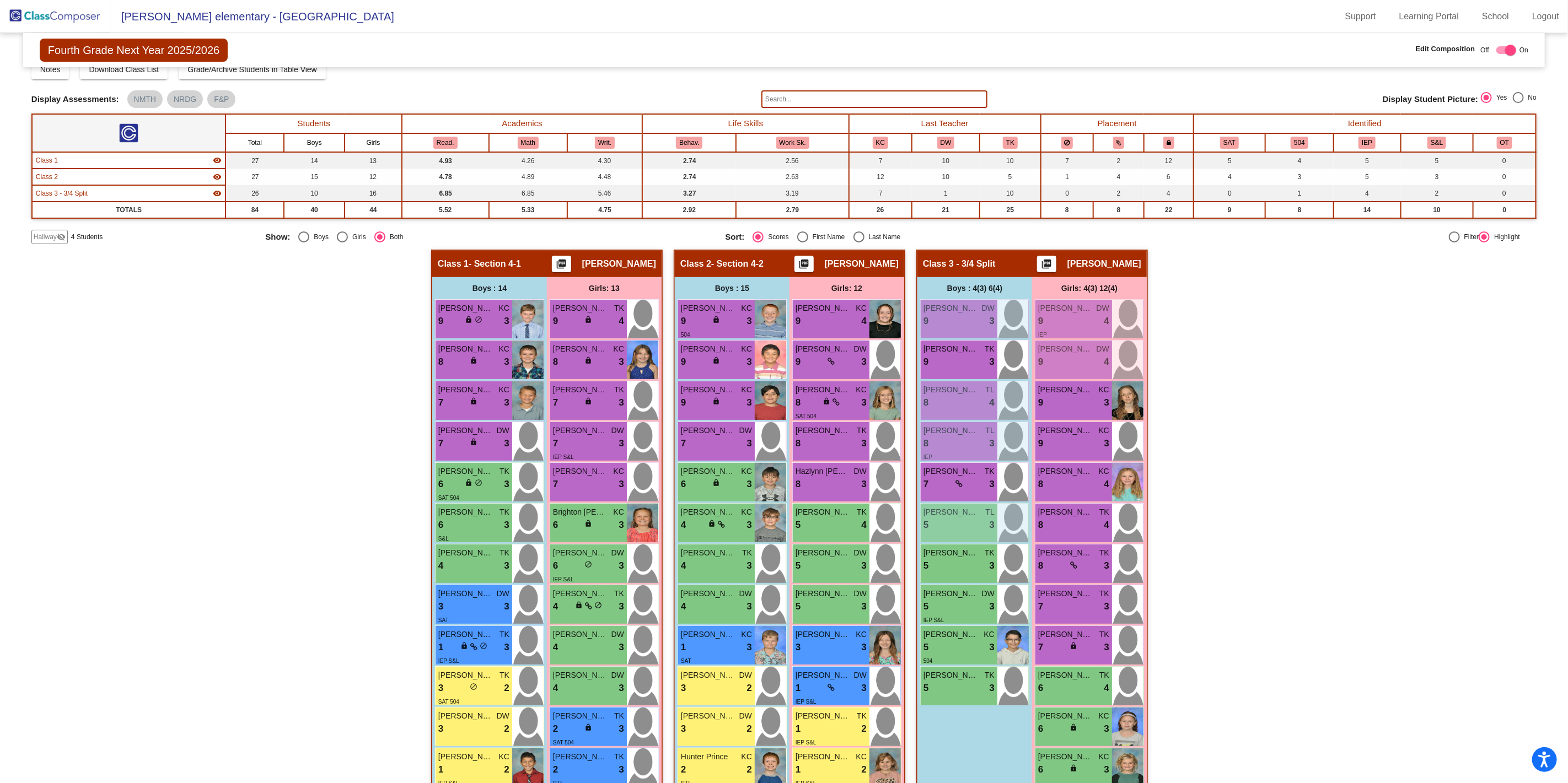
click at [43, 236] on span "Hallway" at bounding box center [45, 237] width 23 height 10
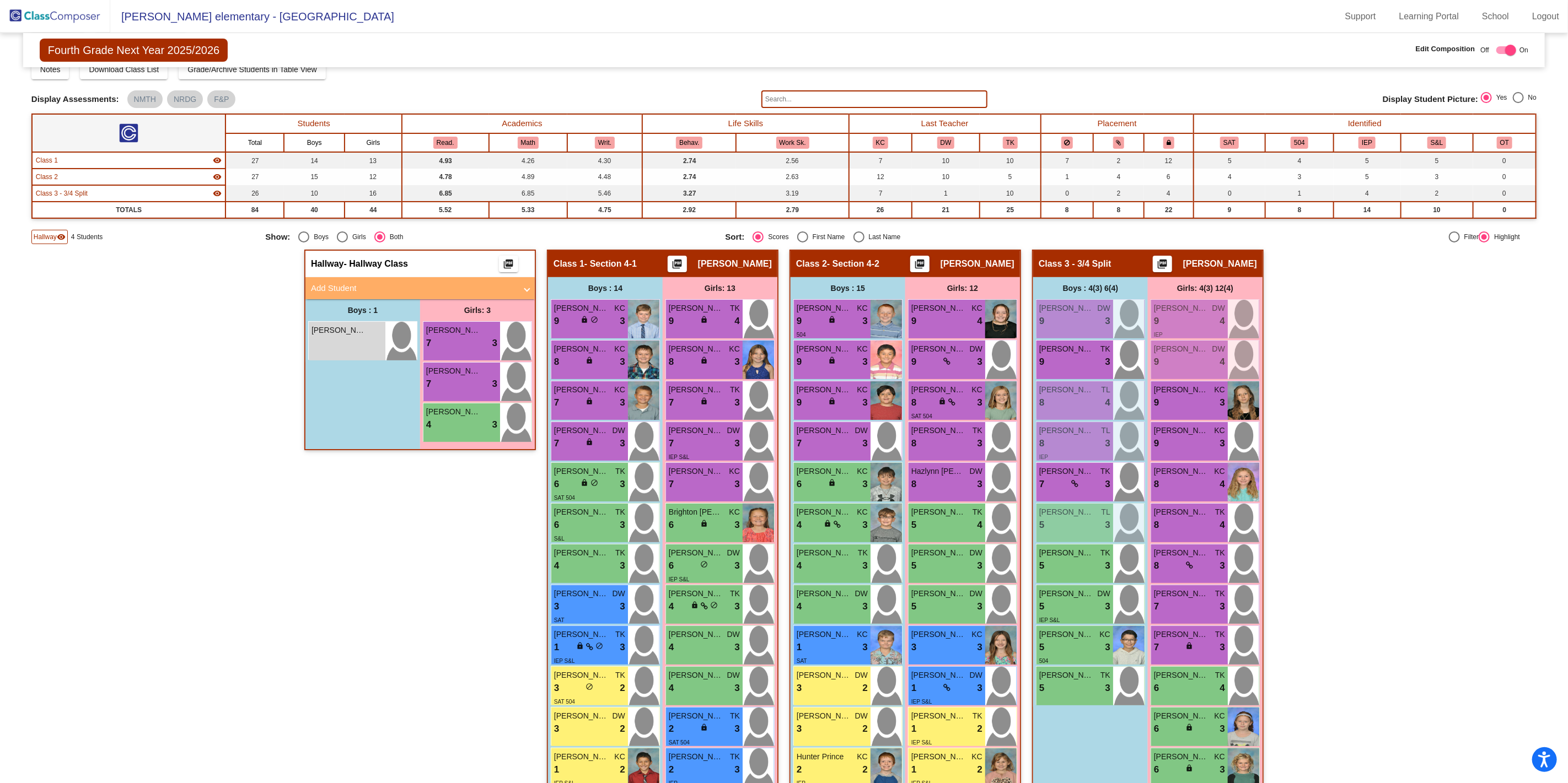
click at [376, 285] on mat-panel-title "Add Student" at bounding box center [413, 289] width 205 height 13
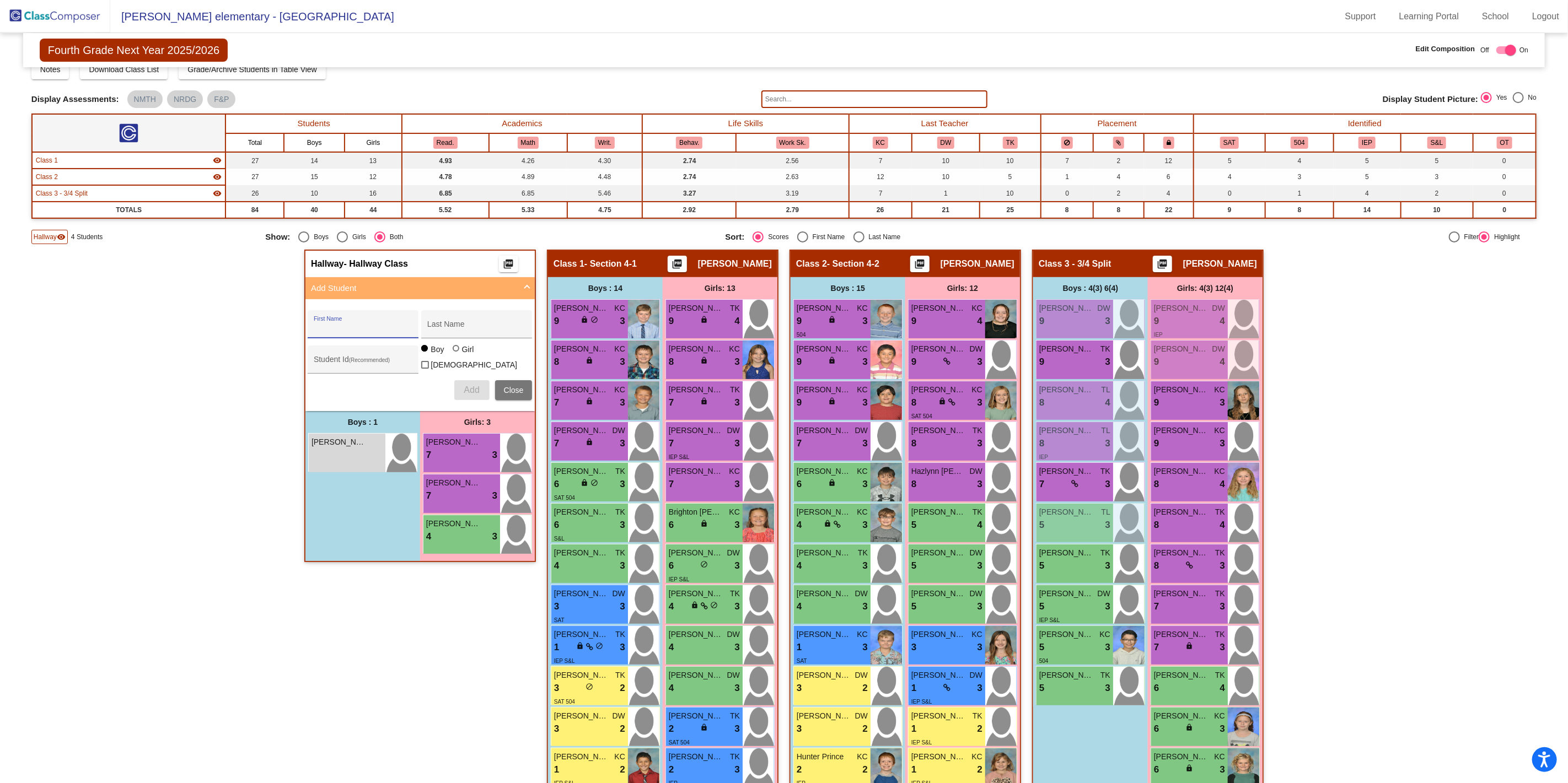
click at [346, 326] on input "First Name" at bounding box center [363, 328] width 99 height 9
type input "[PERSON_NAME]"
click at [456, 324] on input "Last Name" at bounding box center [476, 328] width 99 height 9
type input "[PERSON_NAME]"
click at [469, 388] on span "Add" at bounding box center [471, 390] width 15 height 10
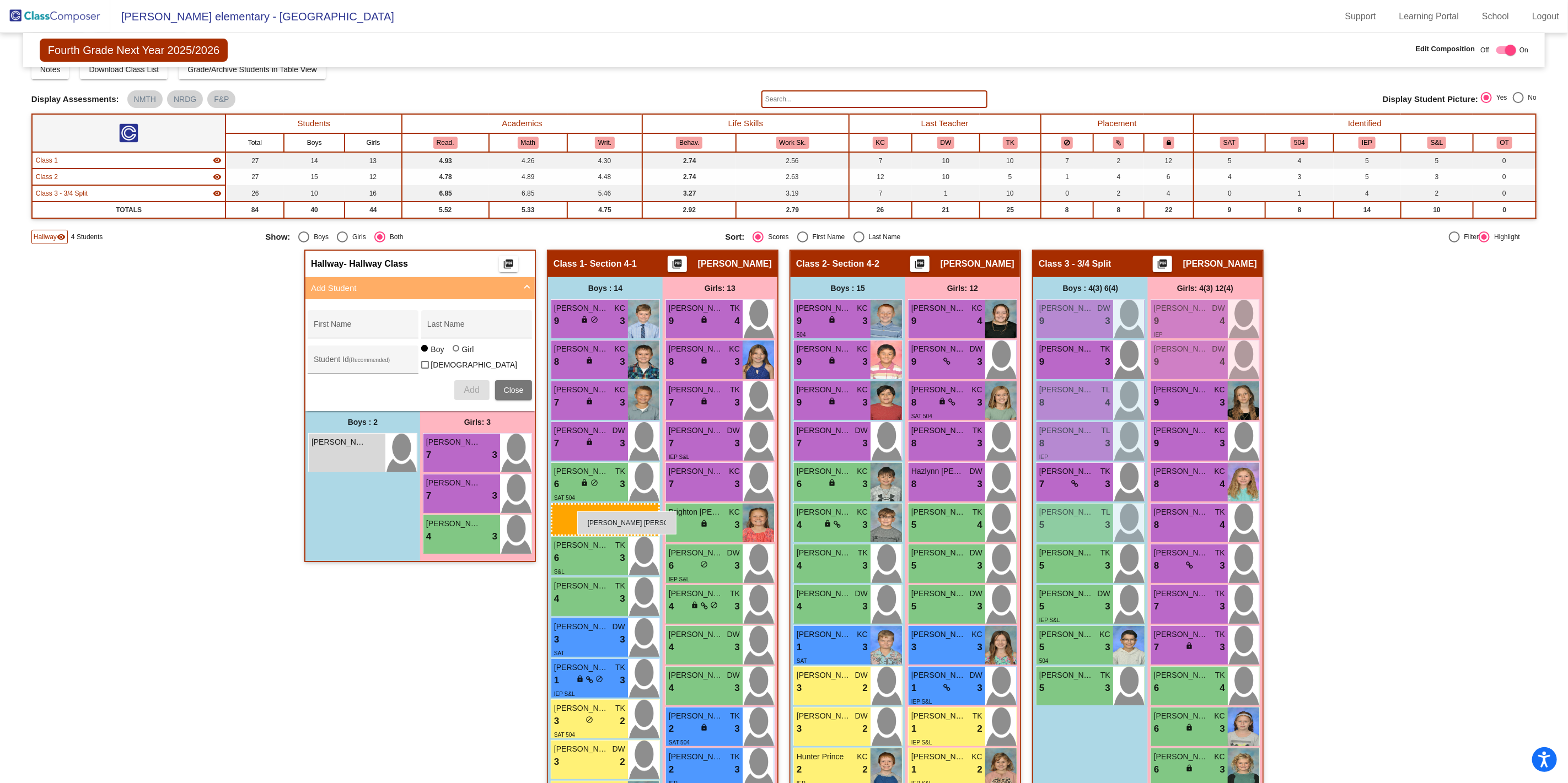
drag, startPoint x: 351, startPoint y: 492, endPoint x: 577, endPoint y: 511, distance: 226.8
